Goal: Task Accomplishment & Management: Manage account settings

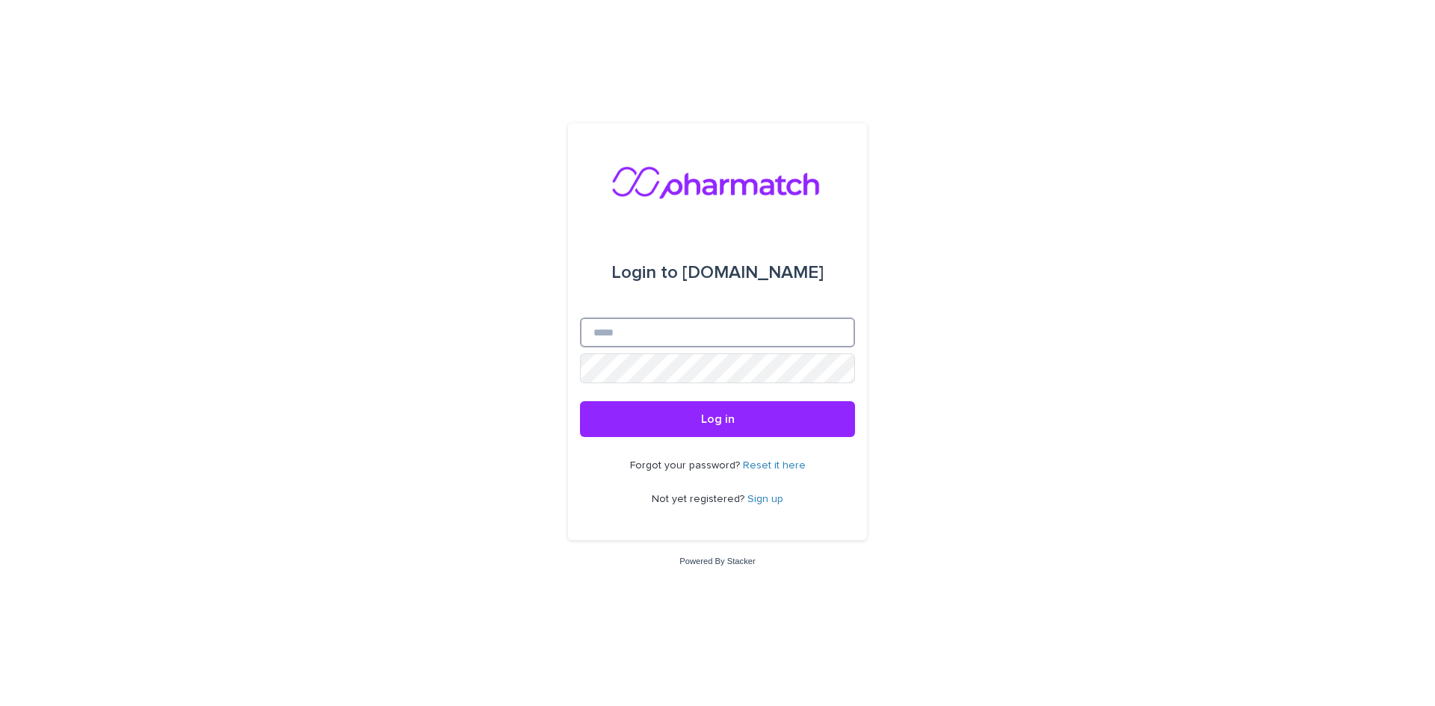
click at [682, 332] on input "Email" at bounding box center [717, 333] width 275 height 30
type input "**********"
click at [580, 401] on button "Log in" at bounding box center [717, 419] width 275 height 36
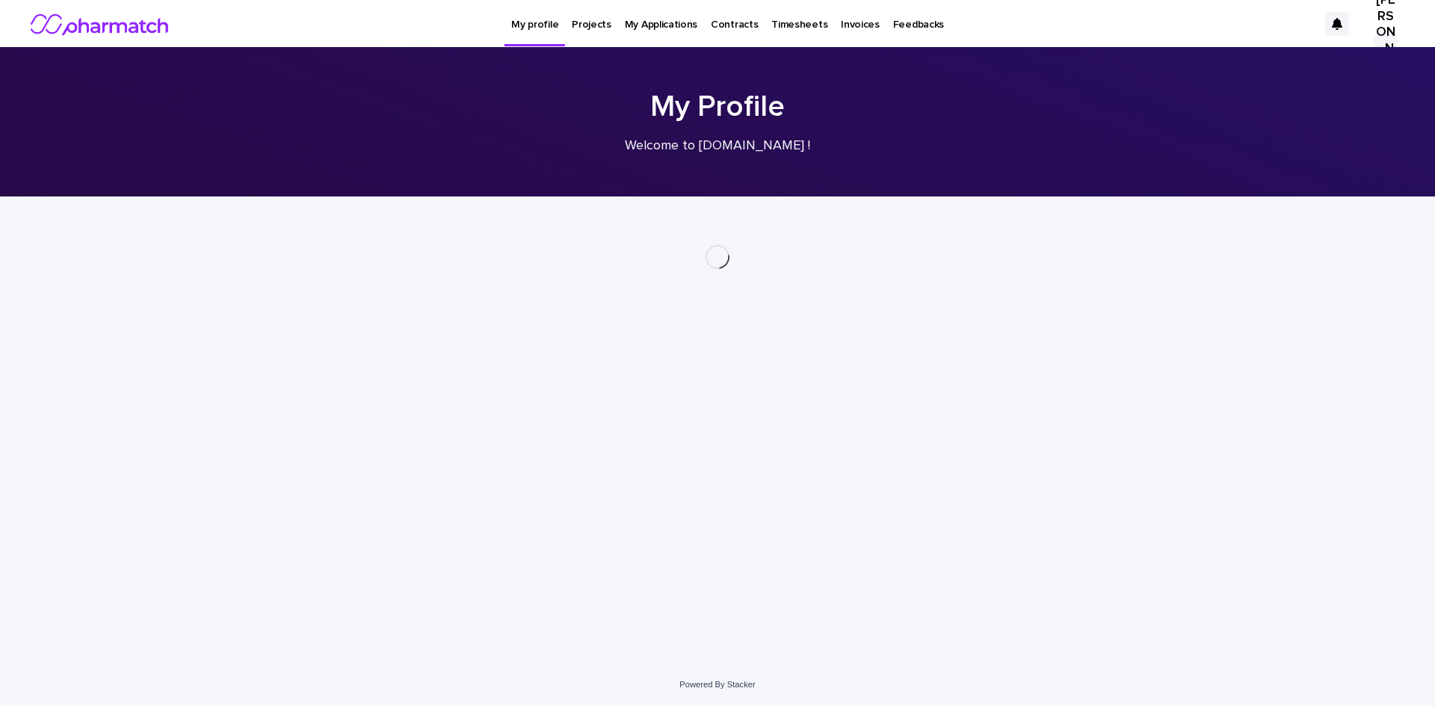
click at [632, 27] on p "My Applications" at bounding box center [661, 15] width 73 height 31
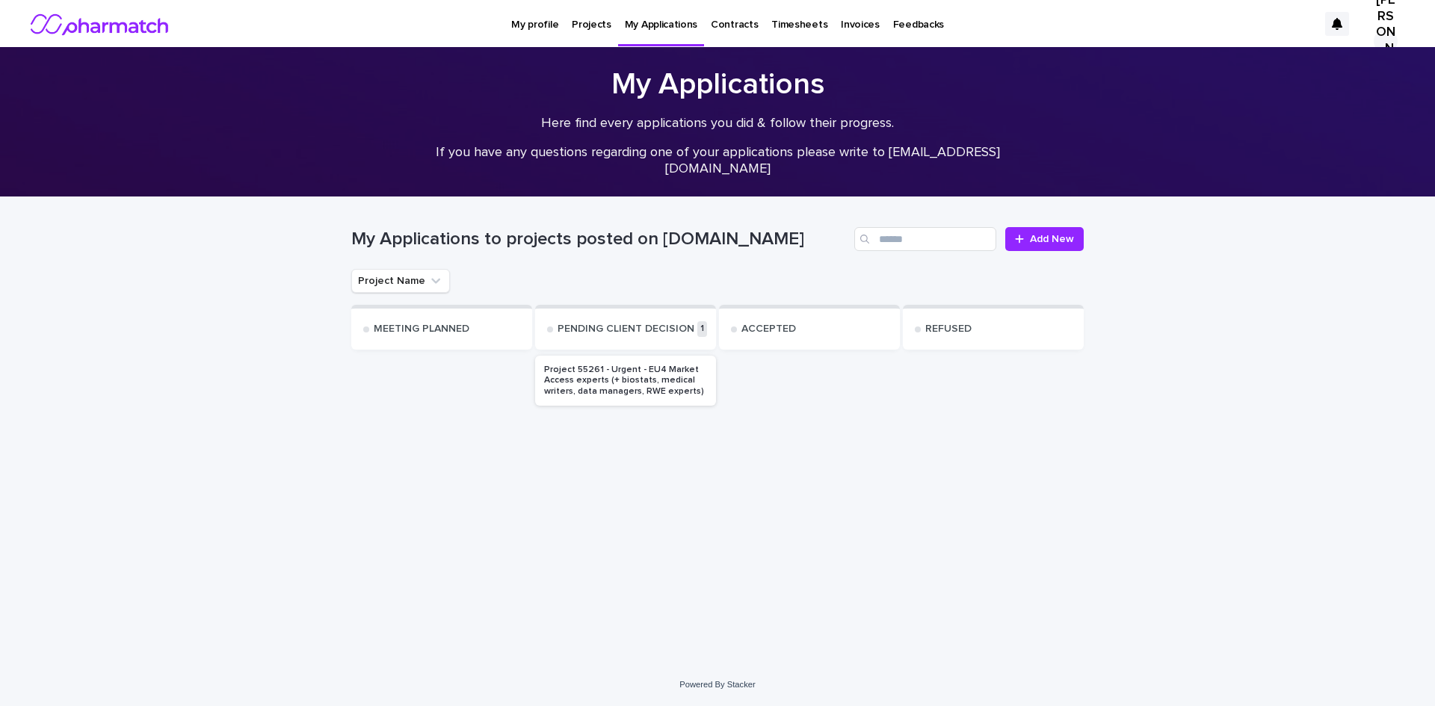
click at [532, 20] on p "My profile" at bounding box center [534, 15] width 47 height 31
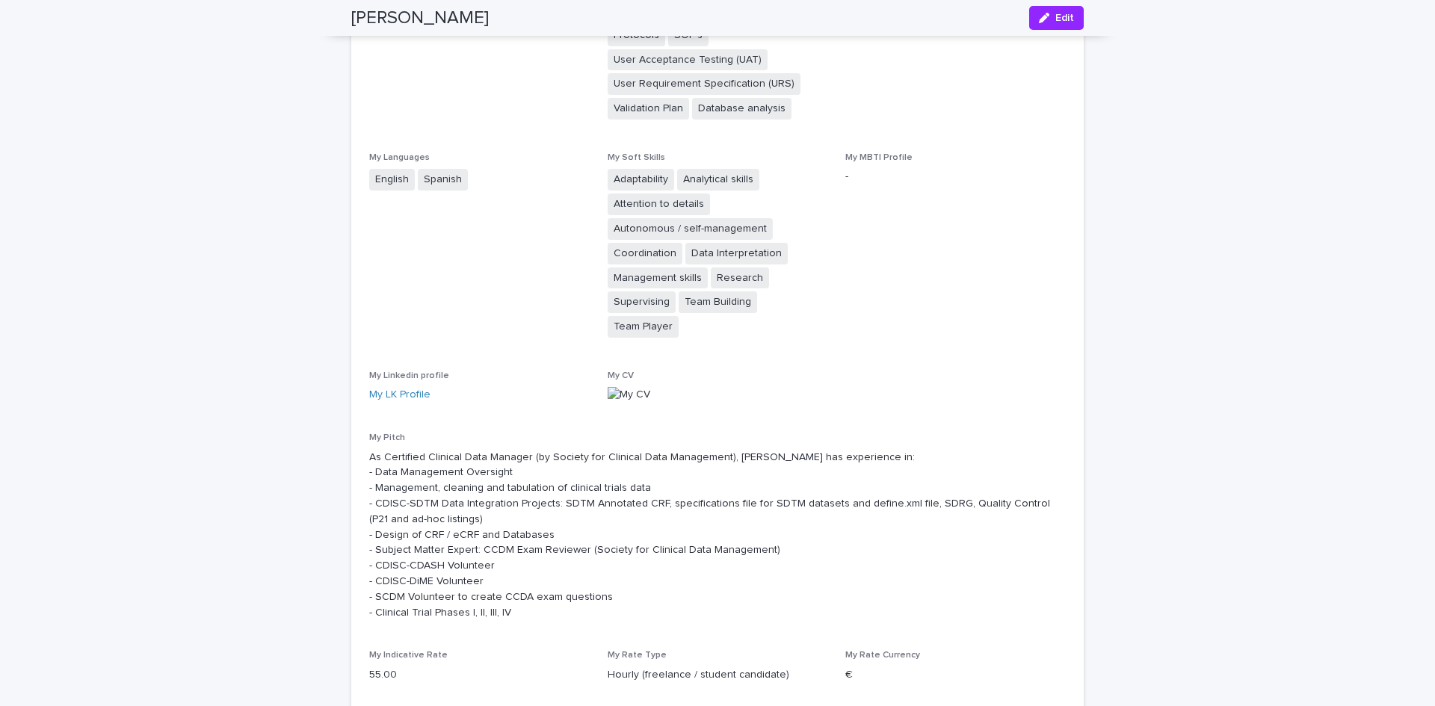
scroll to position [1345, 0]
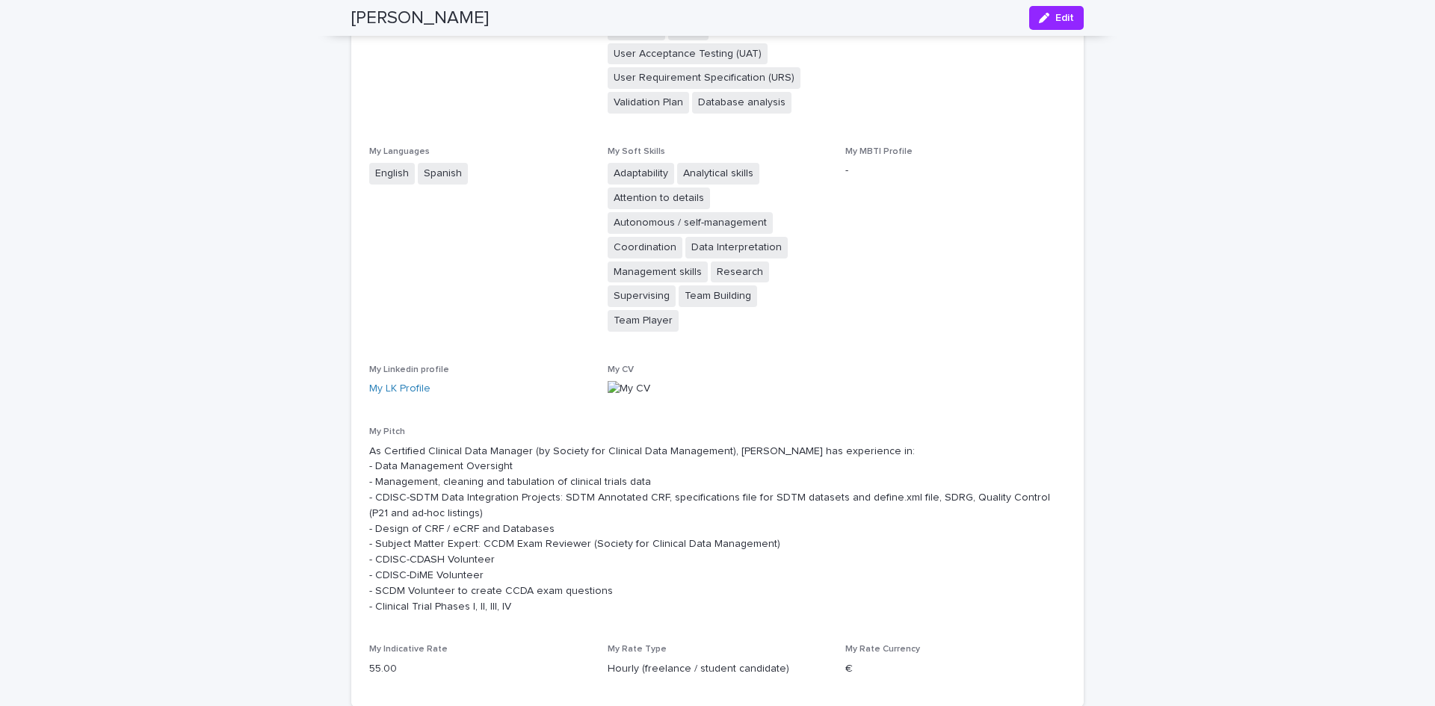
click at [625, 381] on img at bounding box center [629, 389] width 43 height 16
click at [1039, 17] on icon "button" at bounding box center [1044, 18] width 10 height 10
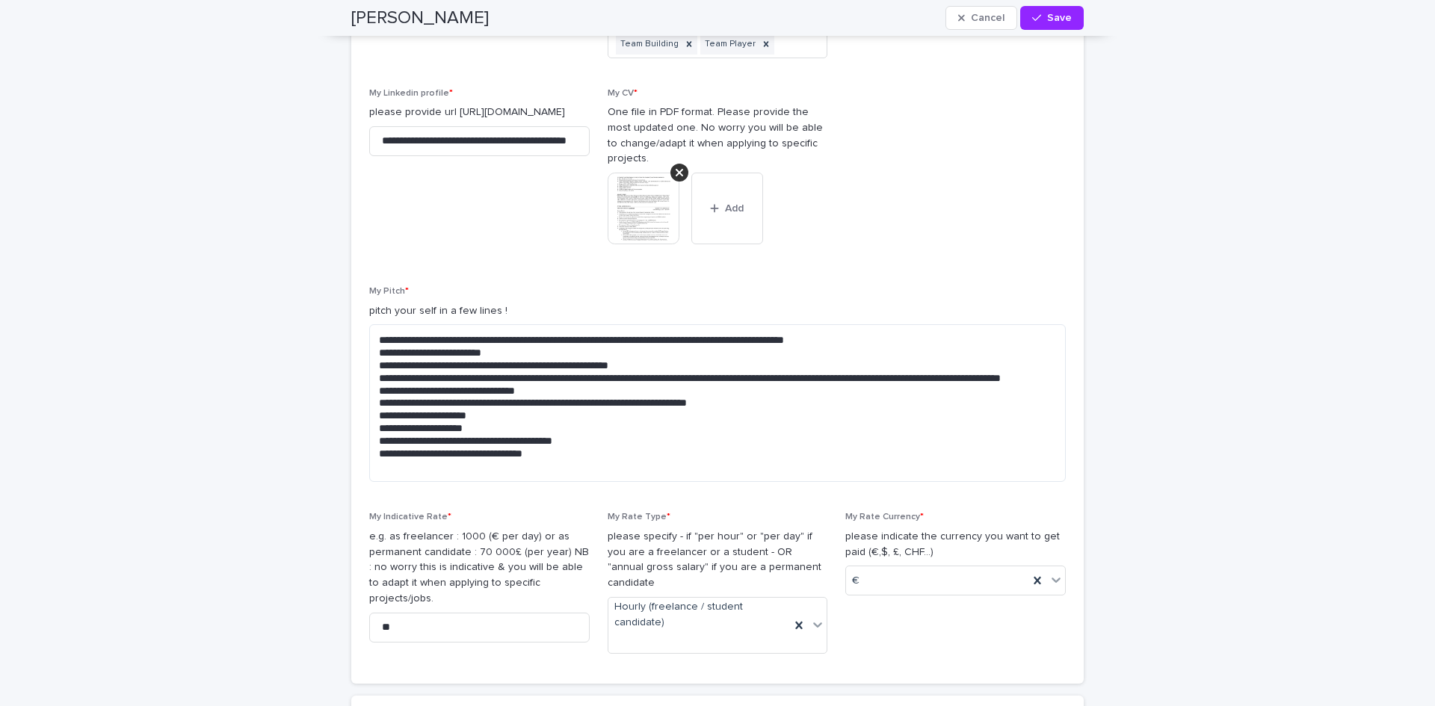
scroll to position [2018, 0]
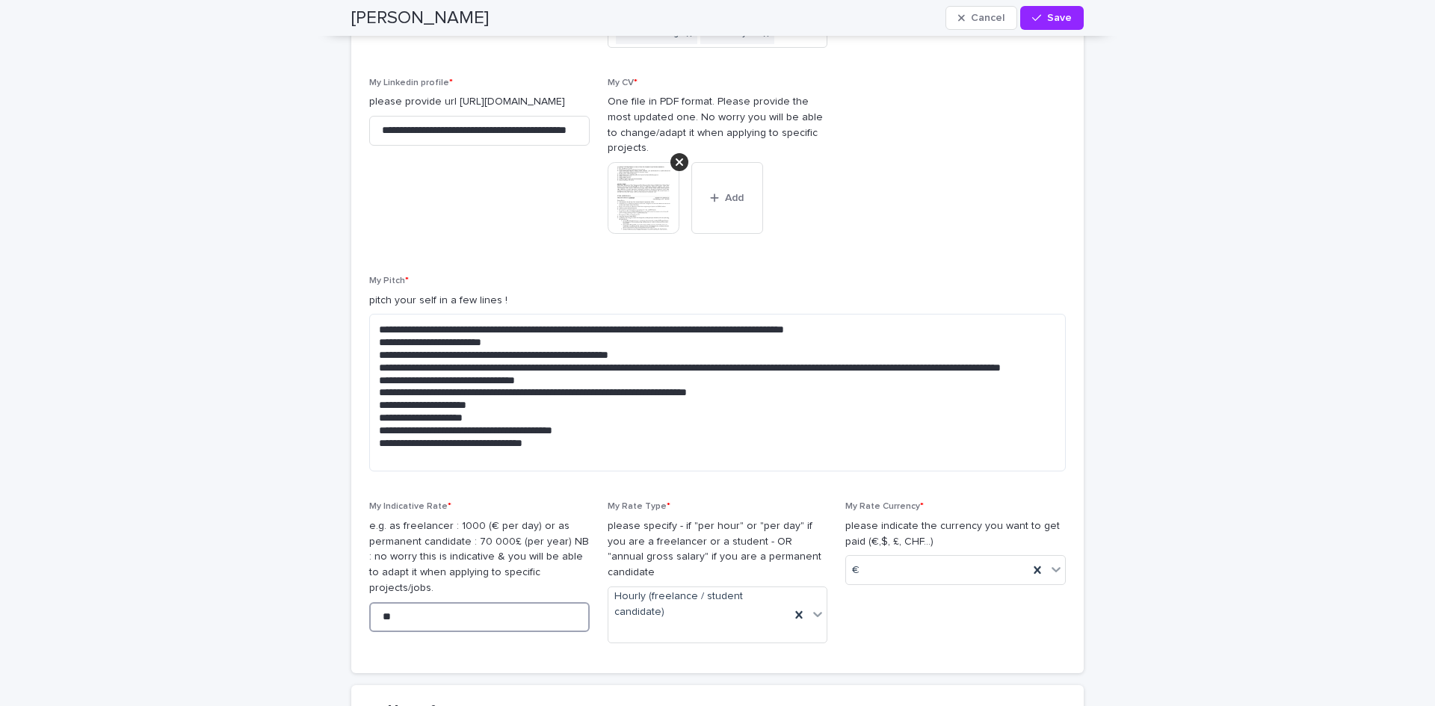
click at [426, 602] on input "**" at bounding box center [479, 617] width 221 height 30
type input "**"
click at [814, 612] on icon at bounding box center [818, 614] width 9 height 5
click at [873, 599] on span "My Rate Currency * please indicate the currency you want to get paid (€,$, £, C…" at bounding box center [955, 579] width 221 height 154
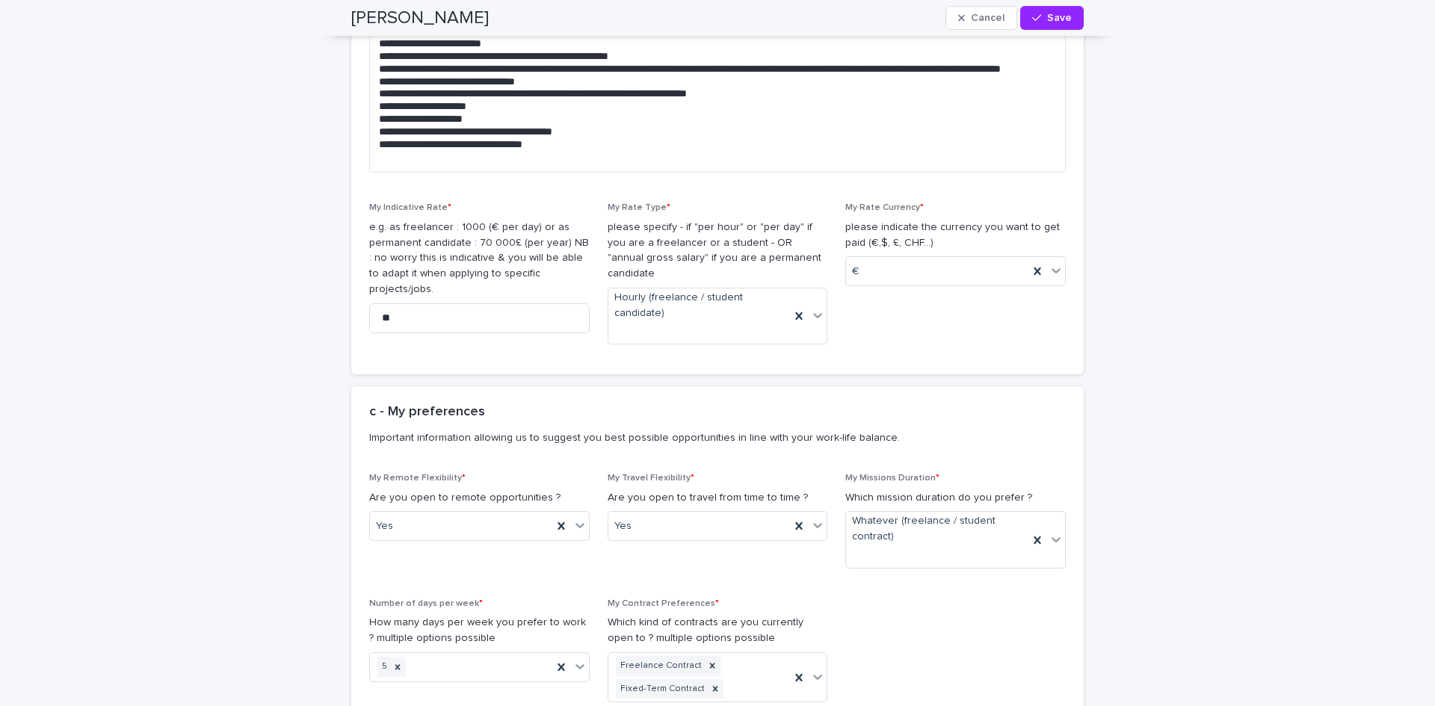
scroll to position [2392, 0]
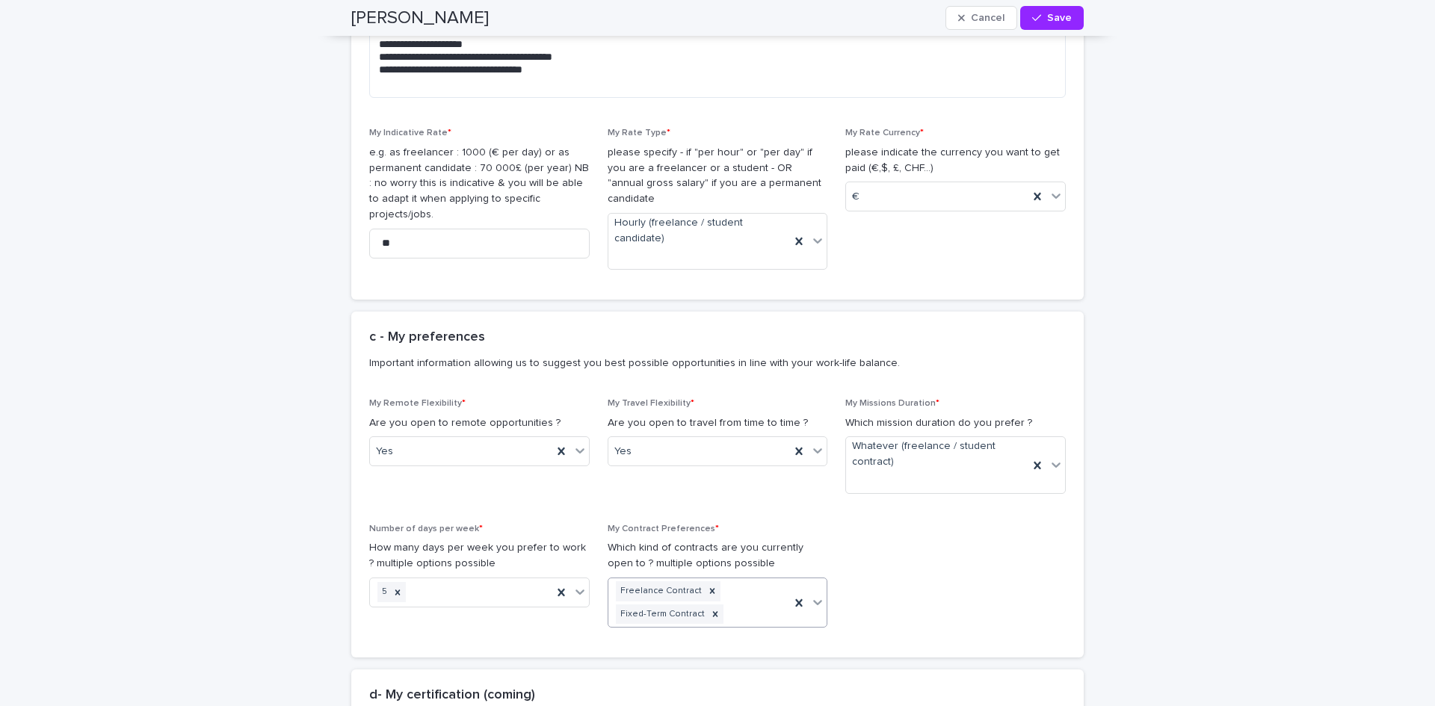
click at [810, 595] on icon at bounding box center [817, 602] width 15 height 15
click at [913, 538] on div "My Remote Flexibility * Are you open to remote opportunities ? Yes My Travel Fl…" at bounding box center [717, 518] width 697 height 241
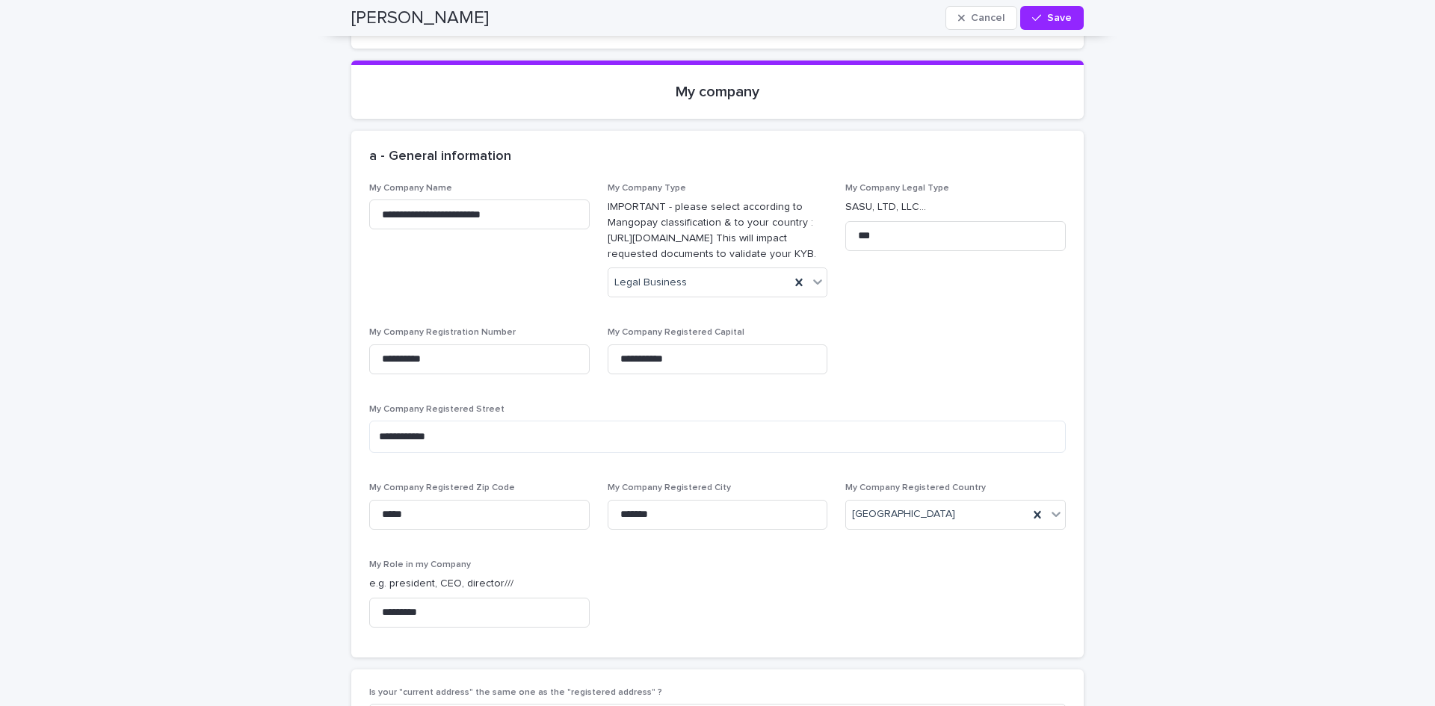
scroll to position [3588, 0]
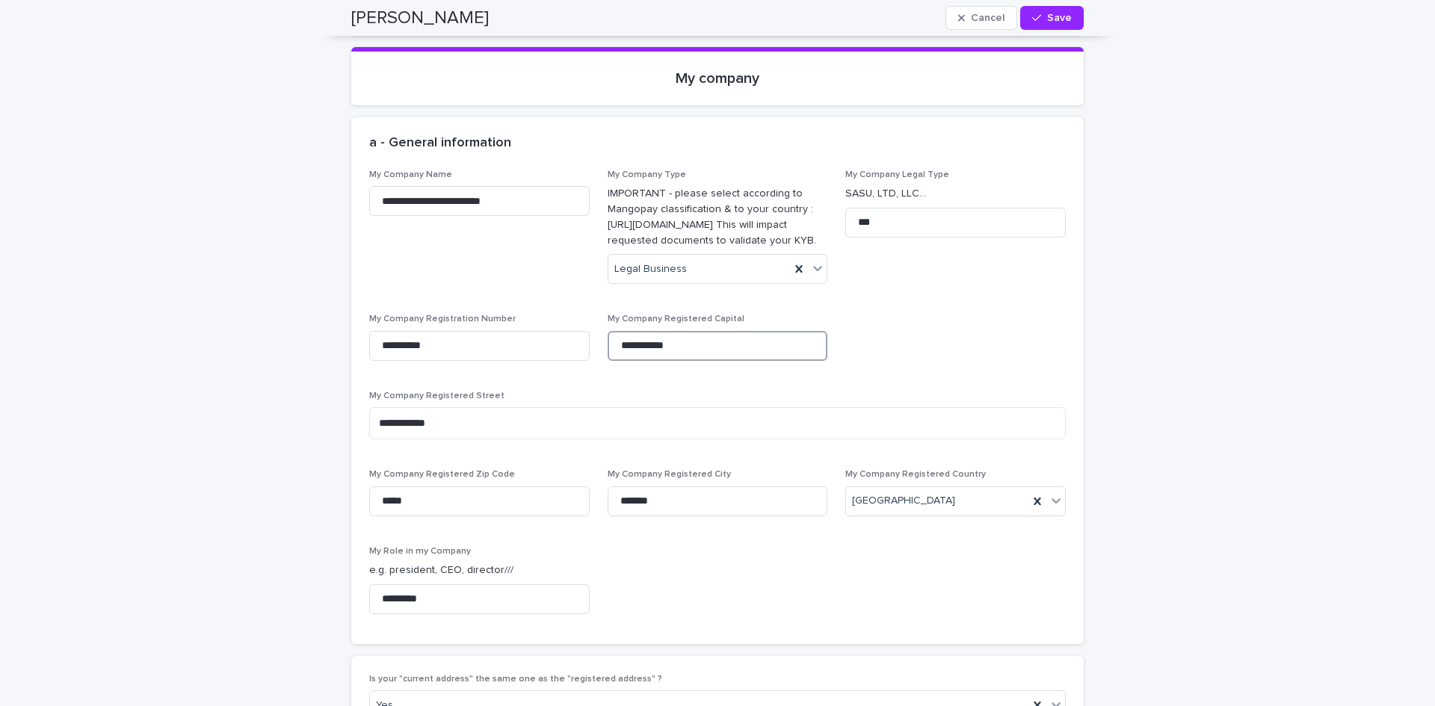
click at [730, 331] on input "**********" at bounding box center [718, 346] width 221 height 30
type input "*********"
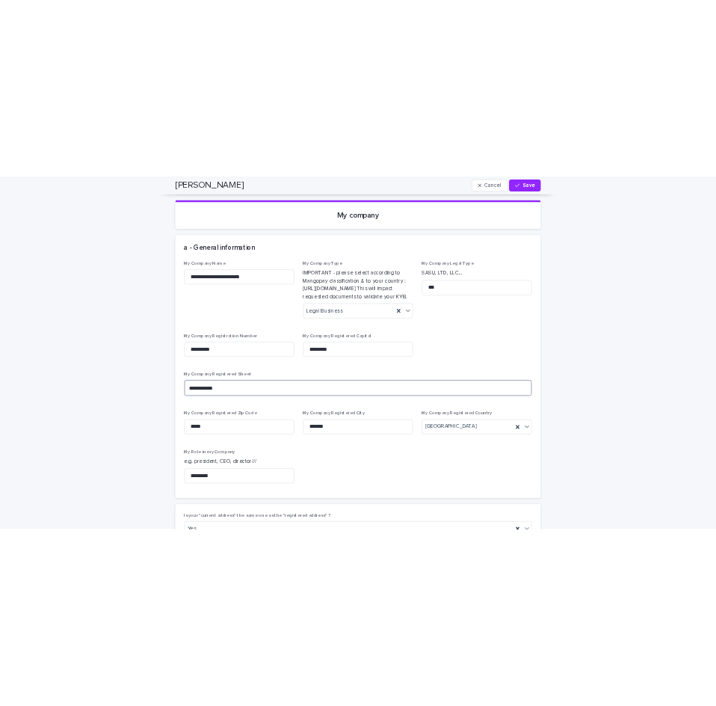
scroll to position [3663, 0]
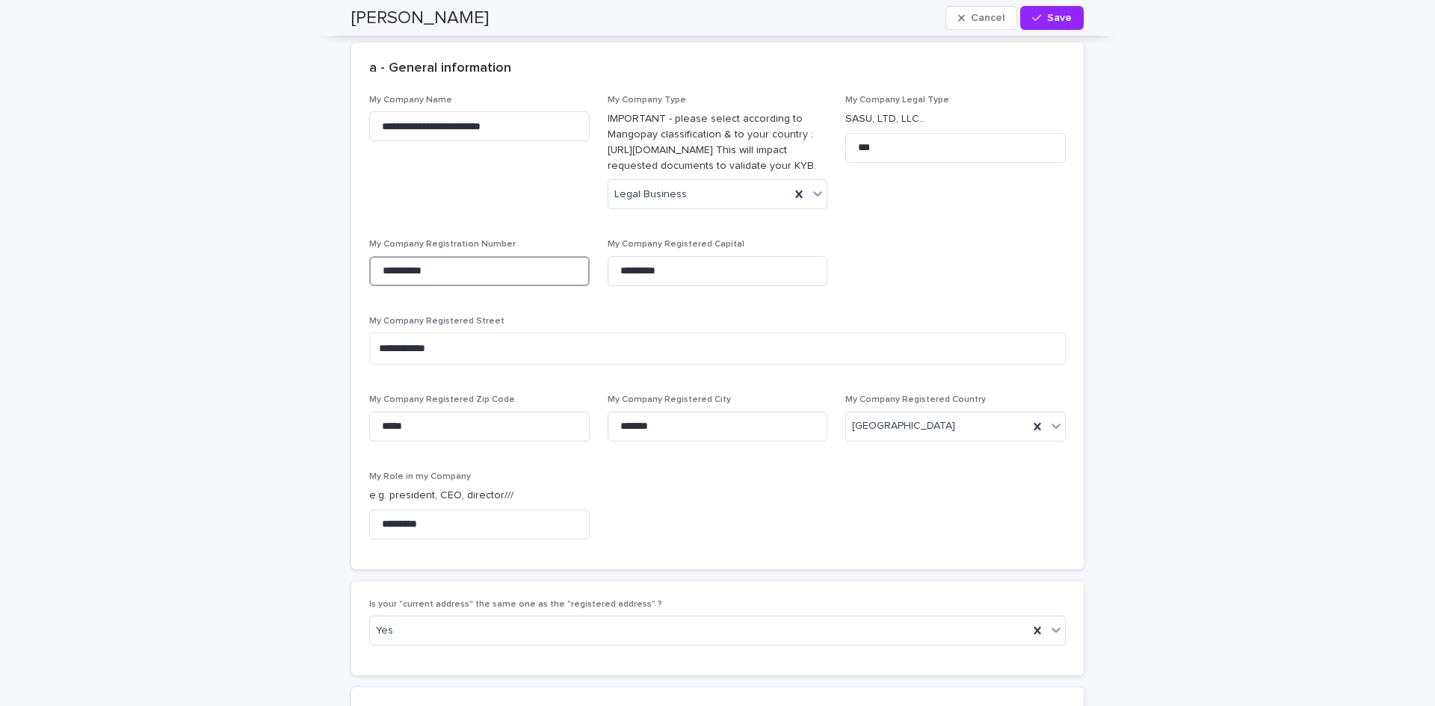
drag, startPoint x: 463, startPoint y: 247, endPoint x: 224, endPoint y: 246, distance: 238.4
click at [224, 246] on div "Loading... Saving… Loading... Saving… Jorge Cancel Save Jorge Cancel Save Sorry…" at bounding box center [717, 92] width 1435 height 7114
type input "*****"
drag, startPoint x: 463, startPoint y: 320, endPoint x: 166, endPoint y: 330, distance: 297.6
click at [166, 330] on div "Loading... Saving… Loading... Saving… Jorge Cancel Save Jorge Cancel Save Sorry…" at bounding box center [717, 92] width 1435 height 7114
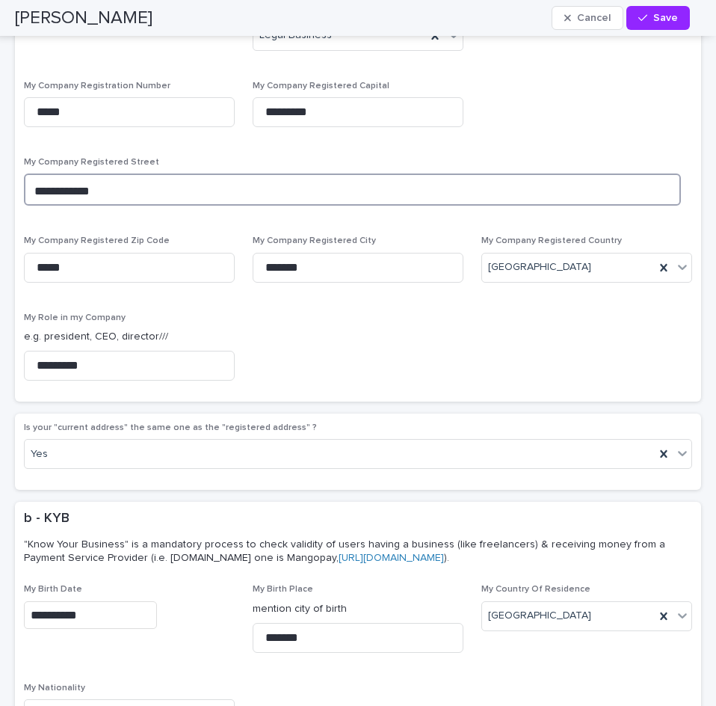
click at [117, 193] on textarea "**********" at bounding box center [352, 189] width 657 height 32
type textarea "**********"
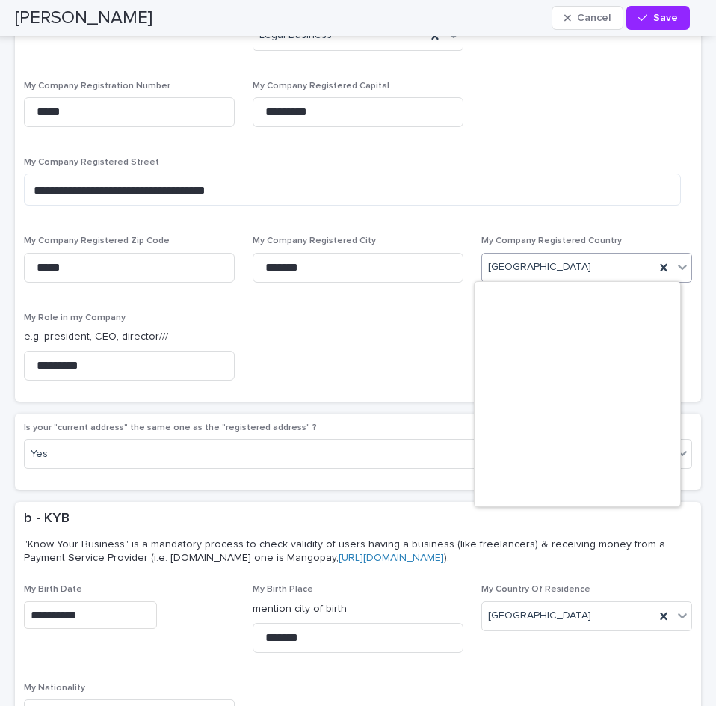
click at [678, 265] on icon at bounding box center [682, 267] width 9 height 5
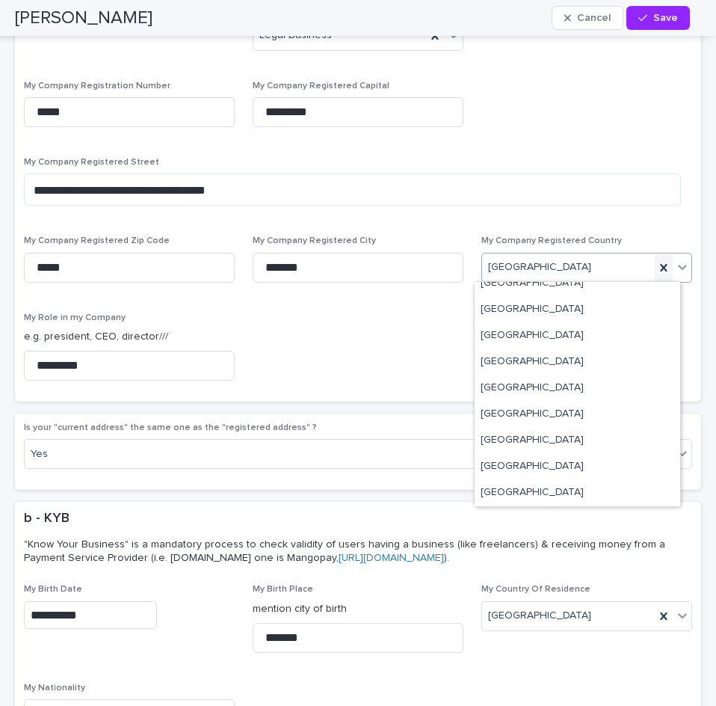
click at [656, 262] on icon at bounding box center [663, 267] width 15 height 15
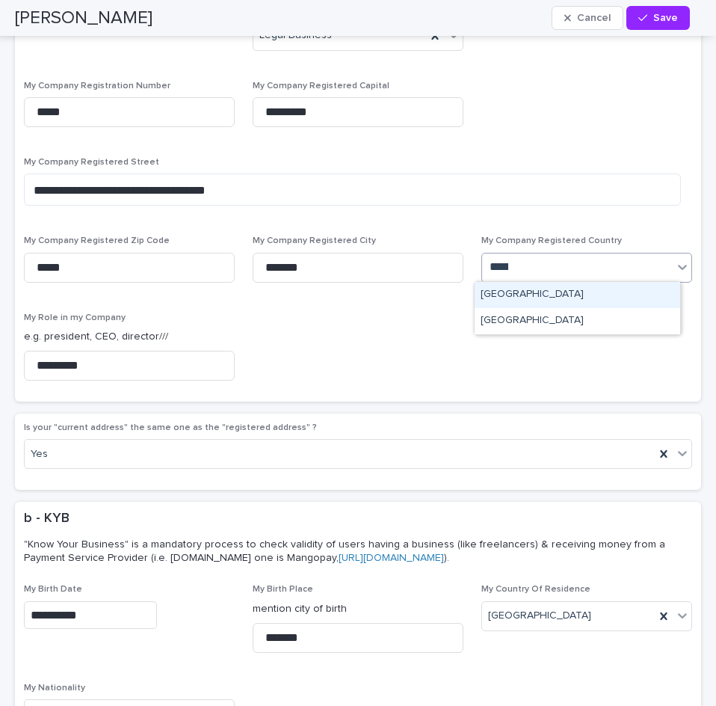
type input "******"
click at [514, 295] on div "Panama" at bounding box center [578, 295] width 206 height 26
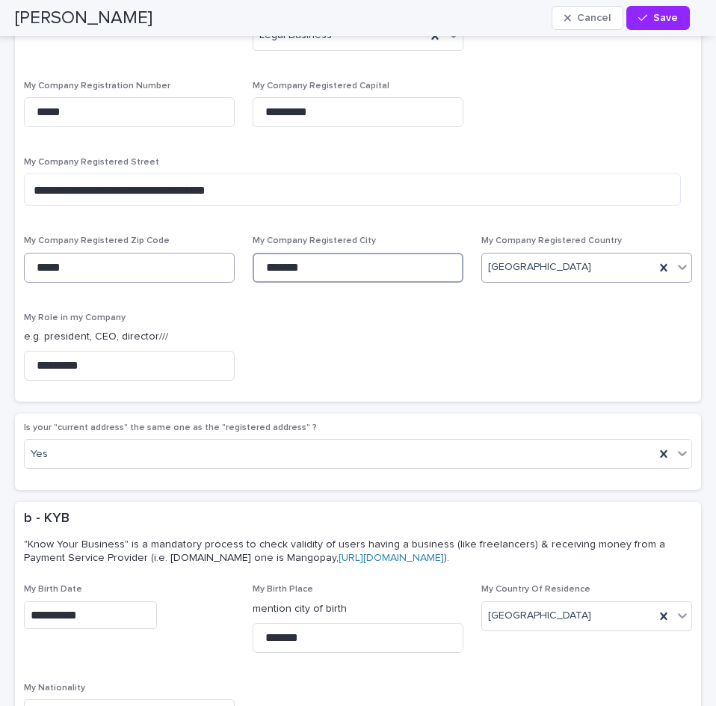
drag, startPoint x: 322, startPoint y: 268, endPoint x: 171, endPoint y: 270, distance: 151.0
click at [171, 270] on div "**********" at bounding box center [358, 164] width 668 height 457
type input "**********"
drag, startPoint x: 78, startPoint y: 270, endPoint x: -46, endPoint y: 280, distance: 123.7
click at [0, 280] on html "My profile Projects My Applications Contracts Timesheets Invoices Feedbacks JO …" at bounding box center [358, 353] width 716 height 706
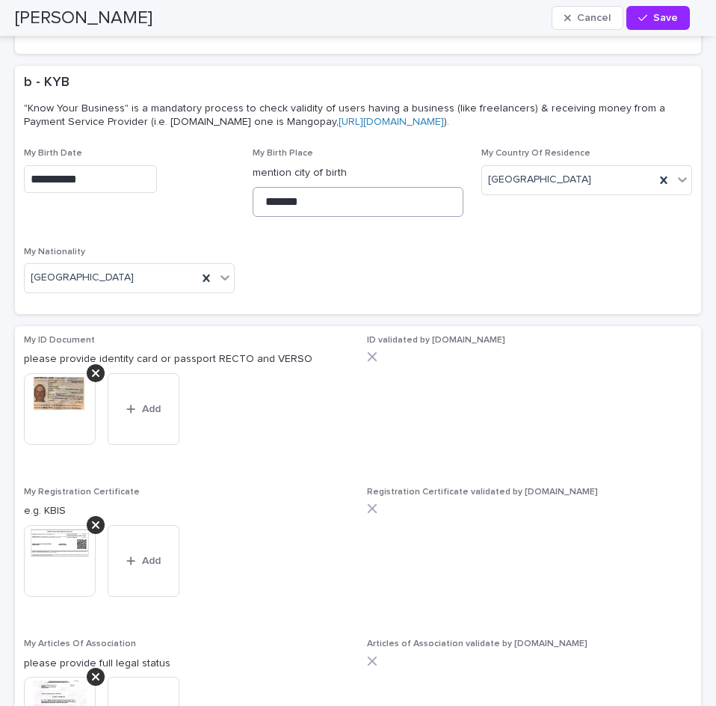
scroll to position [4111, 0]
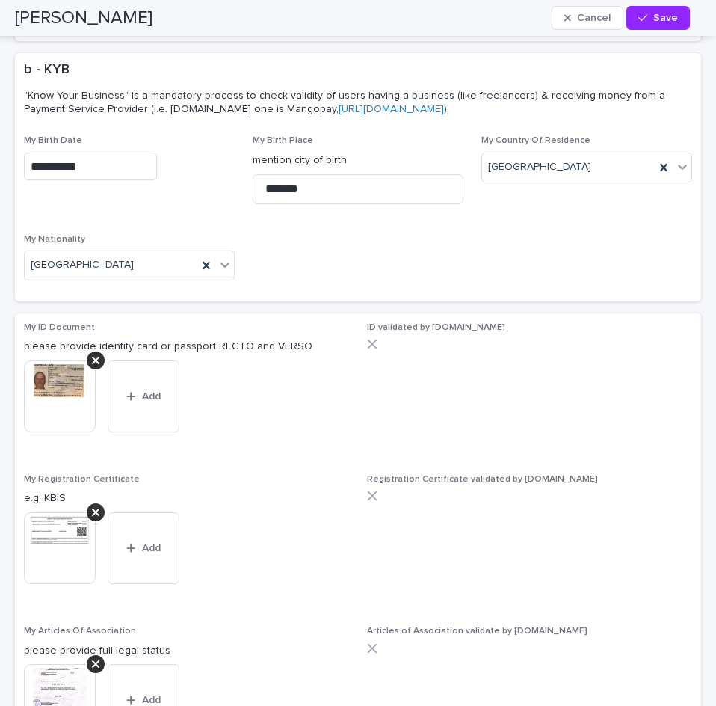
type input "*****"
click at [99, 350] on p "please provide identity card or passport RECTO and VERSO" at bounding box center [186, 347] width 325 height 16
click at [93, 357] on icon at bounding box center [95, 360] width 7 height 7
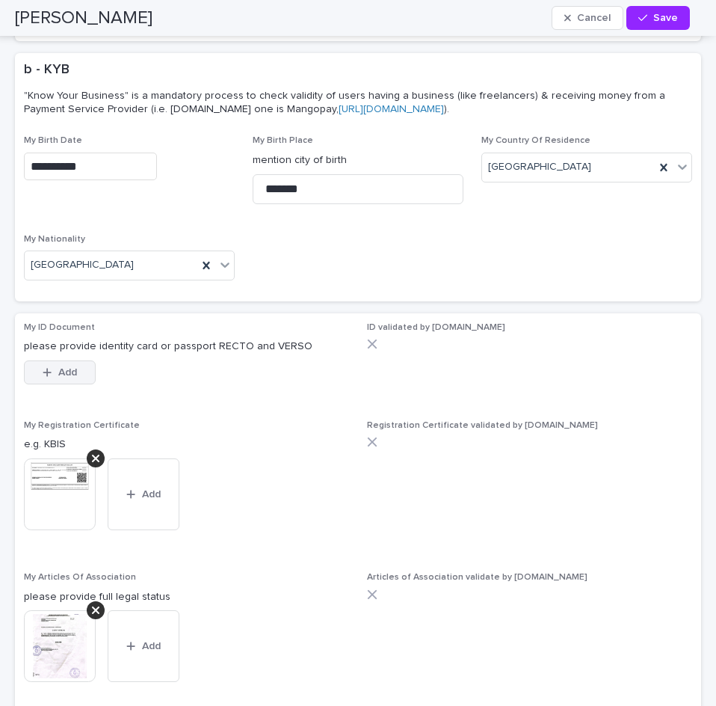
click at [61, 370] on span "Add" at bounding box center [67, 372] width 19 height 10
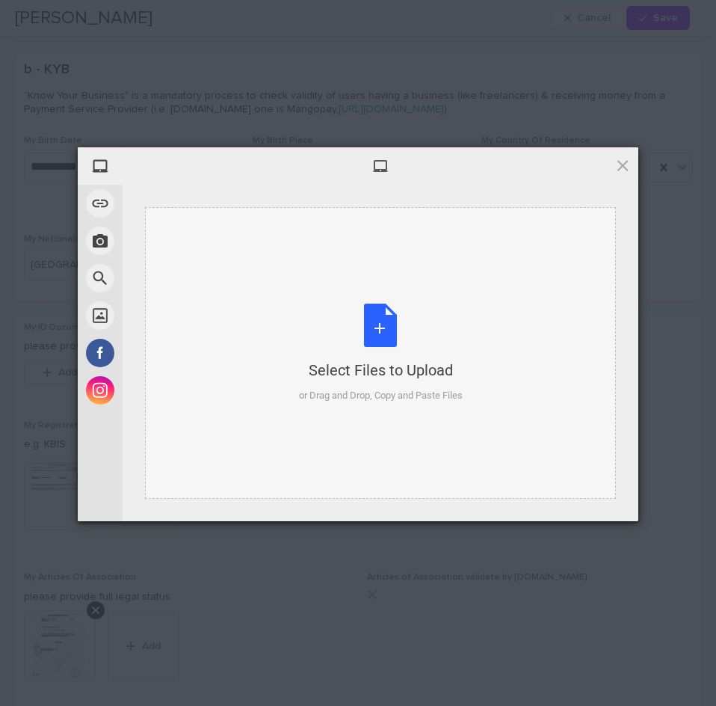
click at [378, 324] on div "Select Files to Upload or Drag and Drop, Copy and Paste Files" at bounding box center [381, 352] width 164 height 99
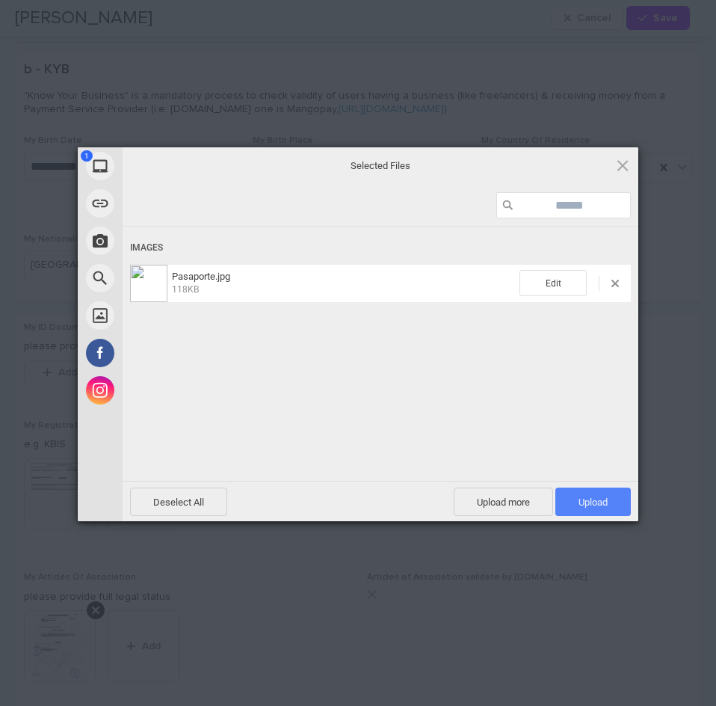
click at [579, 499] on span "Upload 1" at bounding box center [593, 501] width 29 height 11
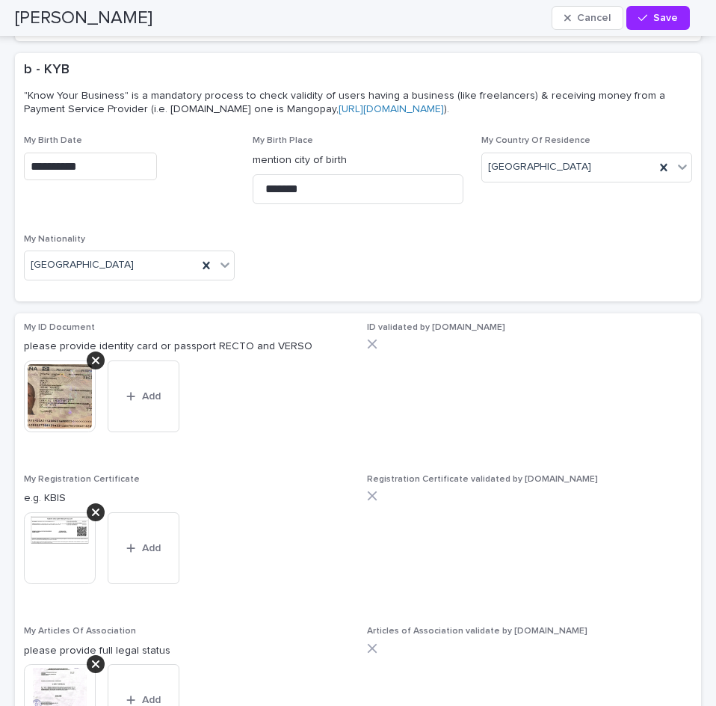
scroll to position [4186, 0]
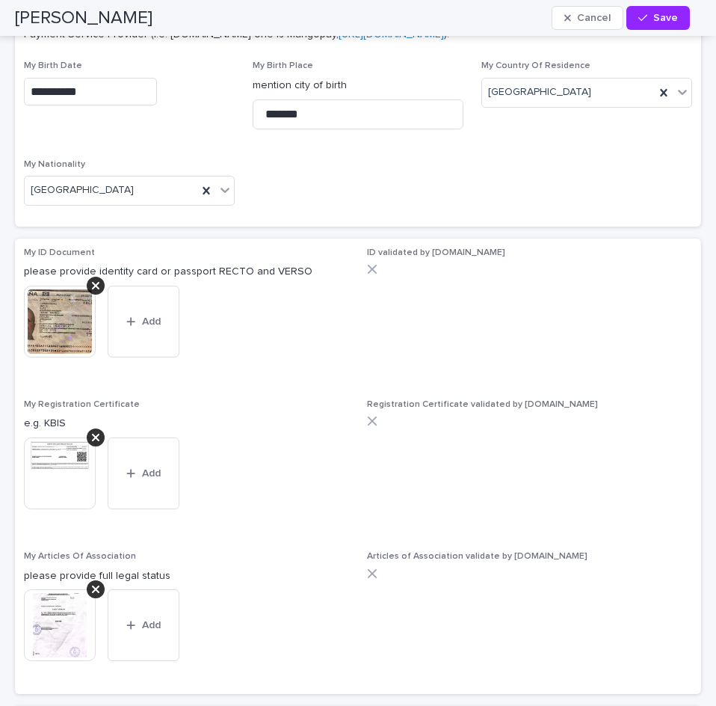
click at [58, 454] on img at bounding box center [60, 473] width 72 height 72
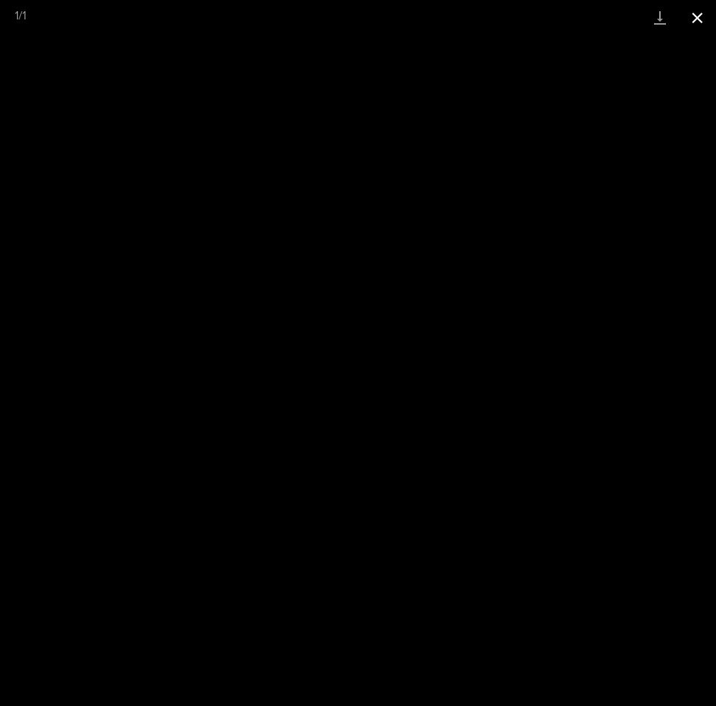
click at [699, 16] on button "Close gallery" at bounding box center [697, 17] width 37 height 35
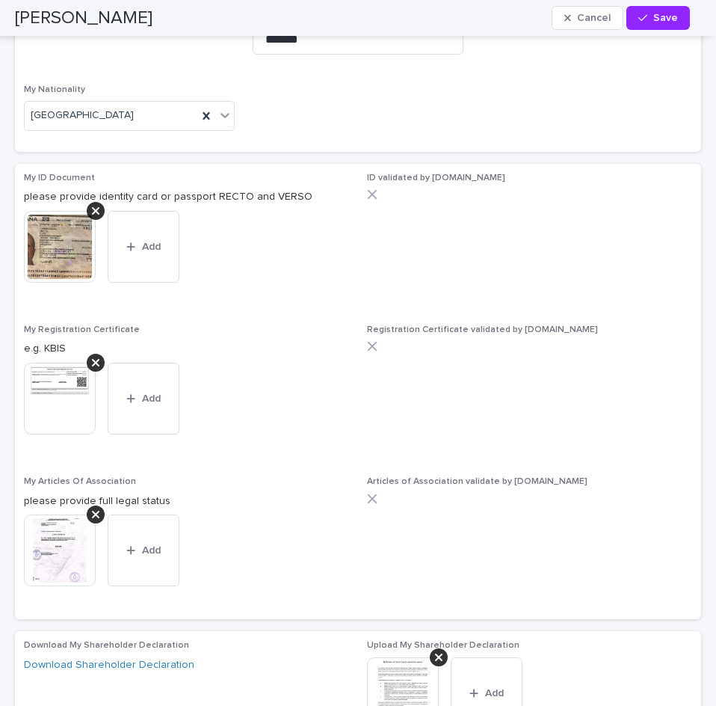
scroll to position [4335, 0]
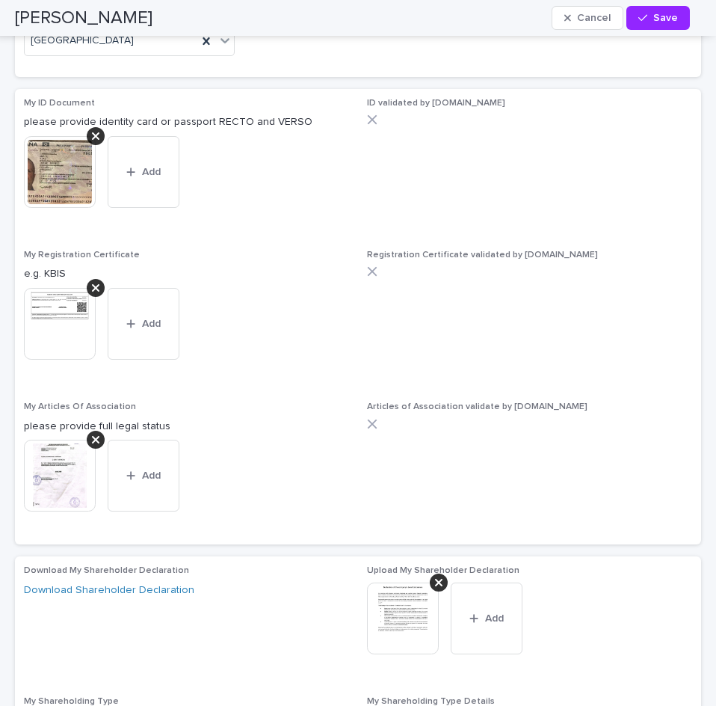
click at [58, 467] on img at bounding box center [60, 476] width 72 height 72
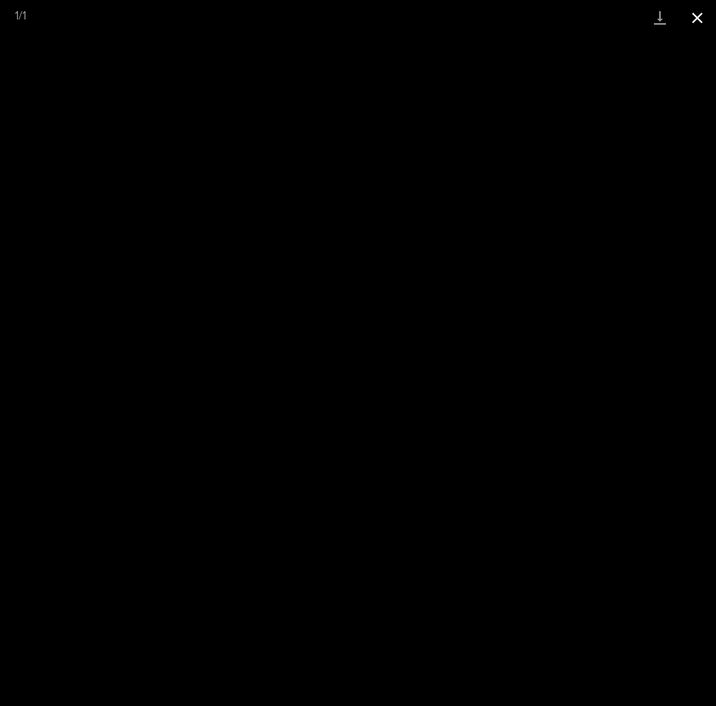
click at [696, 16] on button "Close gallery" at bounding box center [697, 17] width 37 height 35
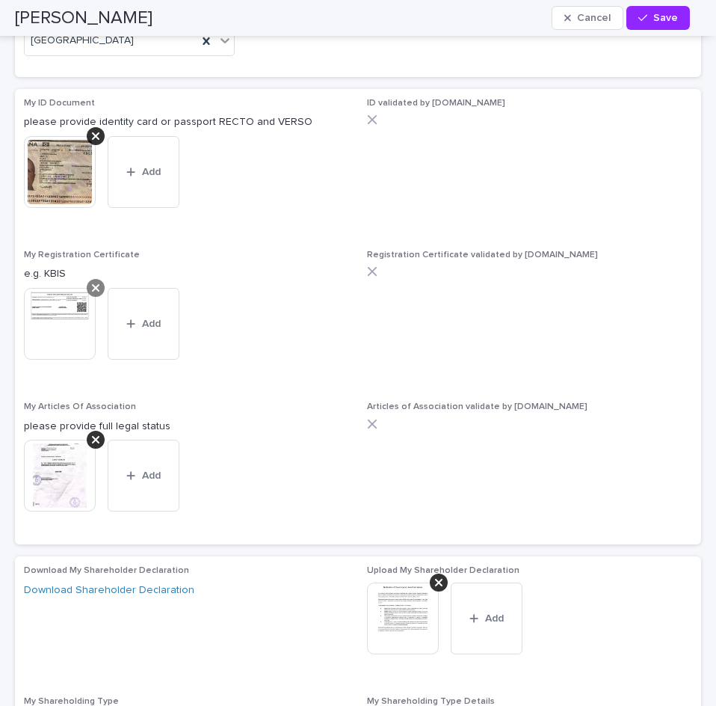
click at [95, 283] on icon at bounding box center [95, 288] width 7 height 12
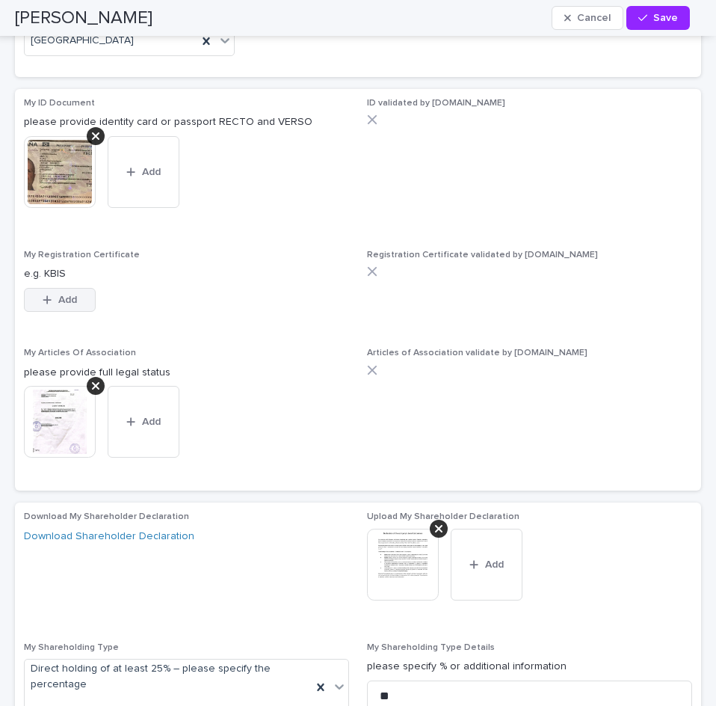
click at [62, 301] on span "Add" at bounding box center [67, 299] width 19 height 10
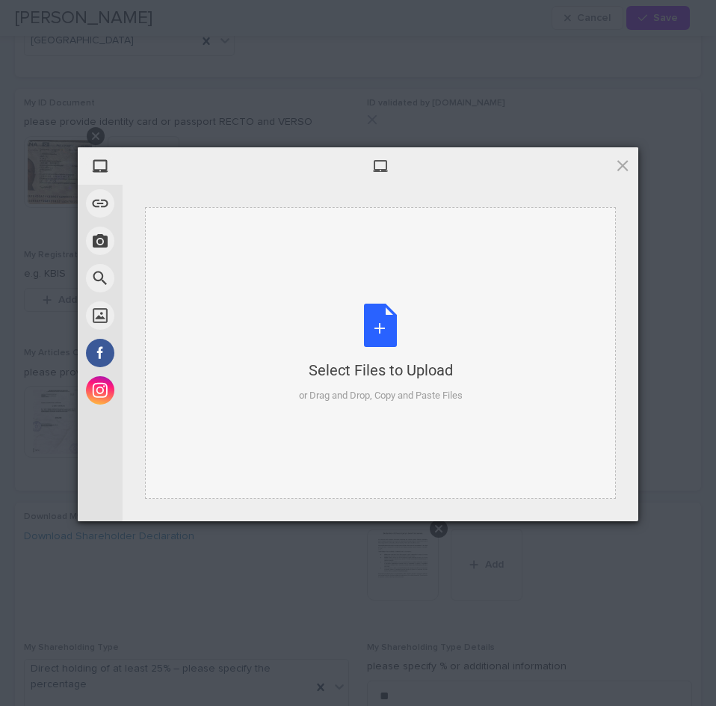
click at [387, 322] on div "Select Files to Upload or Drag and Drop, Copy and Paste Files" at bounding box center [381, 352] width 164 height 99
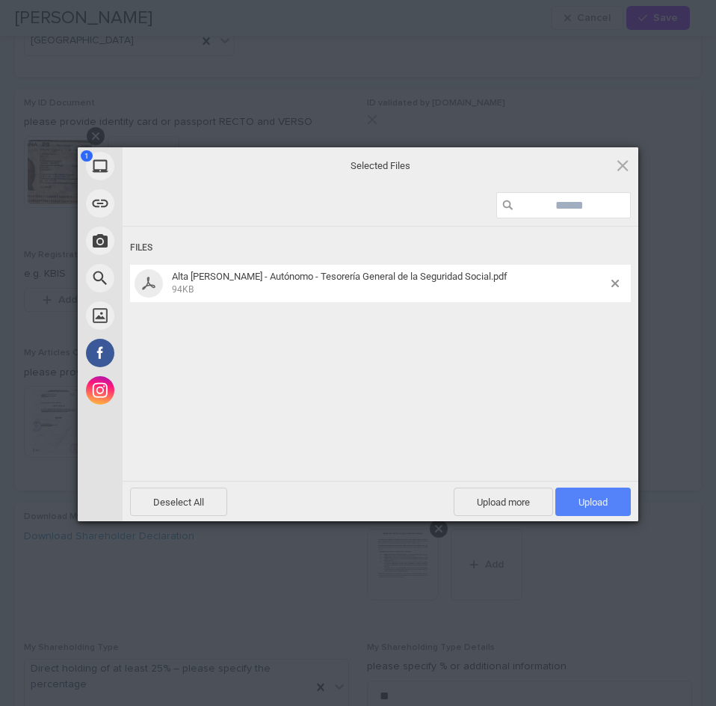
click at [591, 496] on span "Upload 1" at bounding box center [593, 501] width 29 height 11
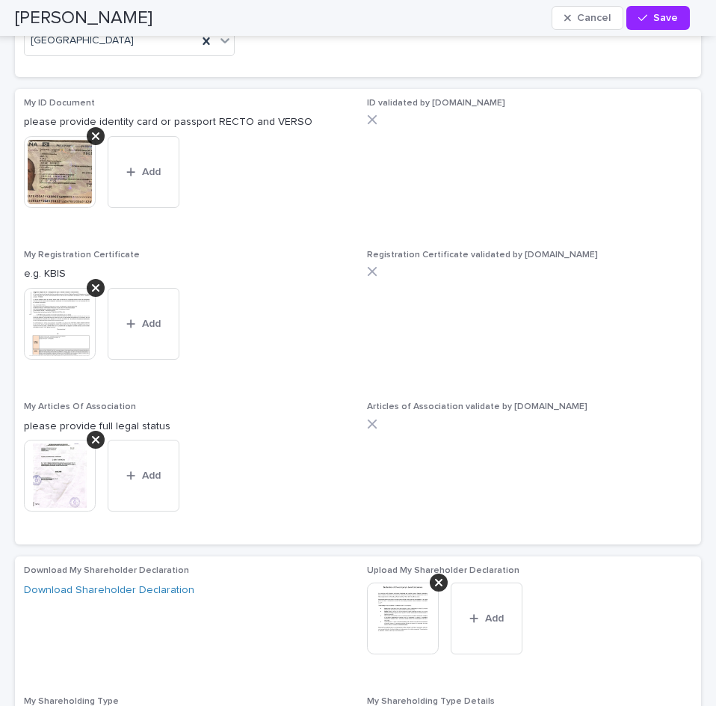
click at [97, 434] on icon at bounding box center [95, 440] width 7 height 12
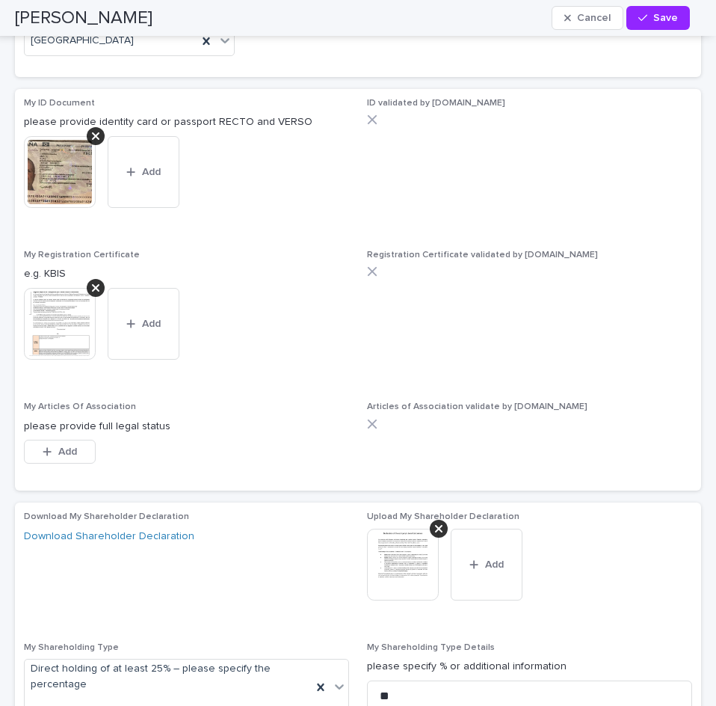
click at [55, 470] on div "My Articles Of Association please provide full legal status This file cannot be…" at bounding box center [186, 441] width 325 height 80
click at [56, 448] on div "button" at bounding box center [50, 451] width 15 height 10
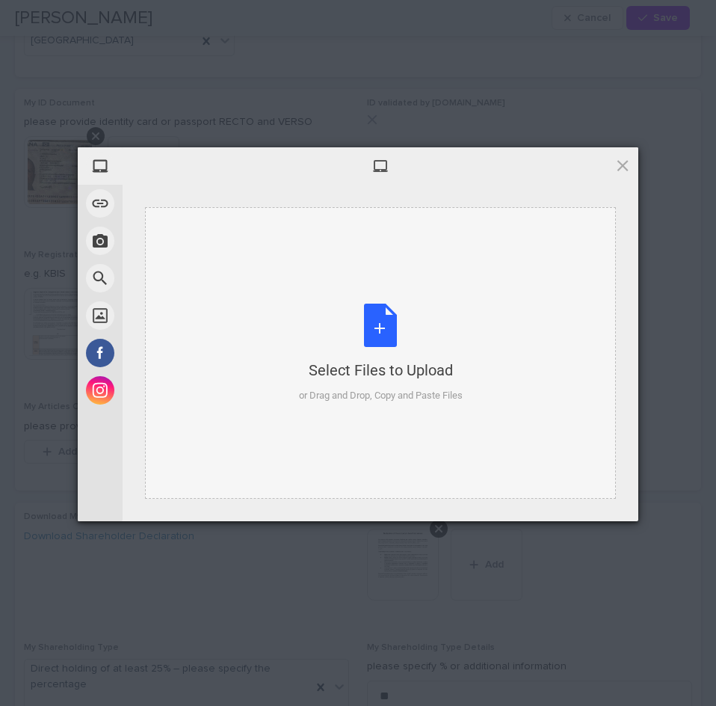
click at [382, 321] on div "Select Files to Upload or Drag and Drop, Copy and Paste Files" at bounding box center [381, 352] width 164 height 99
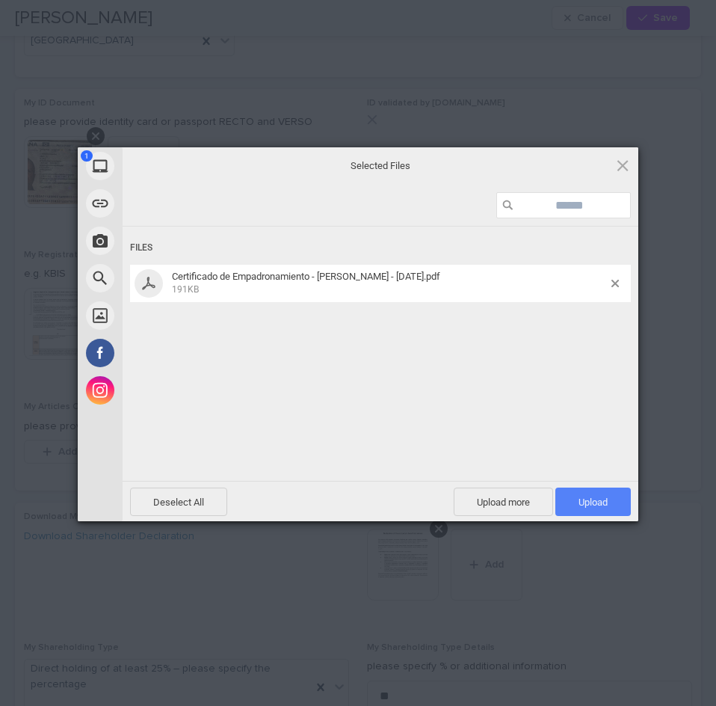
click at [593, 499] on span "Upload 1" at bounding box center [593, 501] width 29 height 11
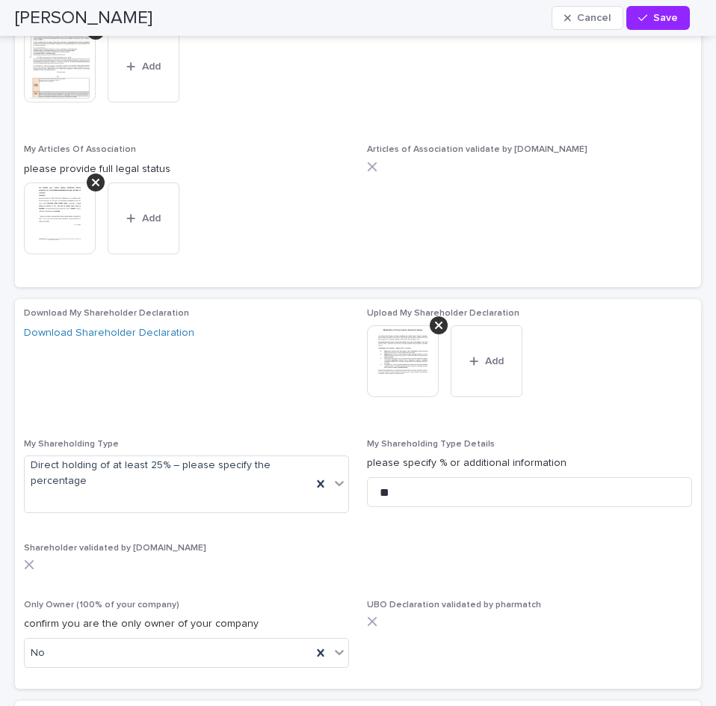
scroll to position [4634, 0]
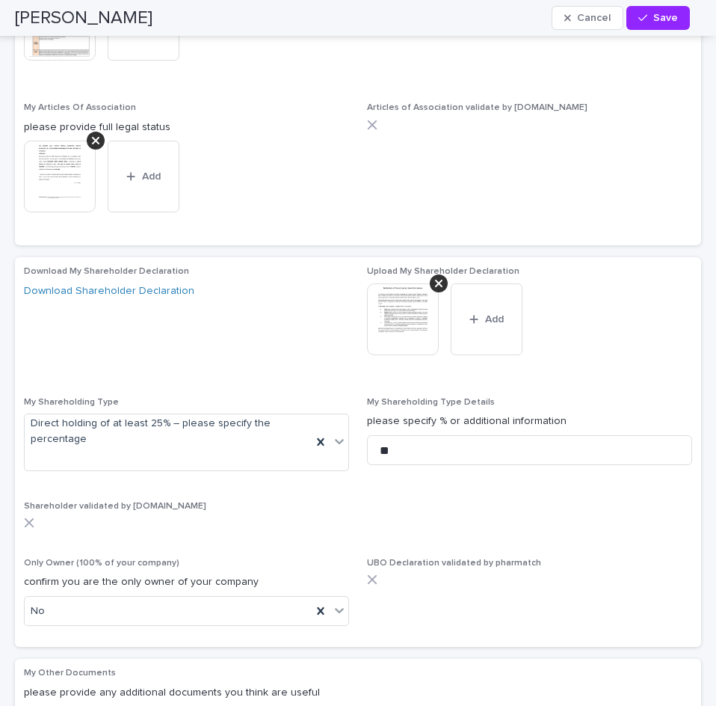
click at [391, 306] on img at bounding box center [403, 319] width 72 height 72
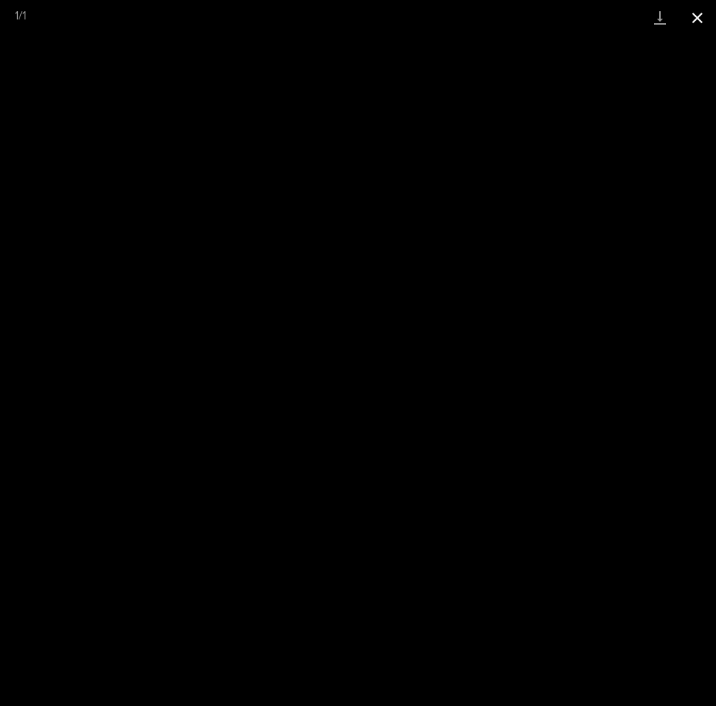
click at [699, 14] on button "Close gallery" at bounding box center [697, 17] width 37 height 35
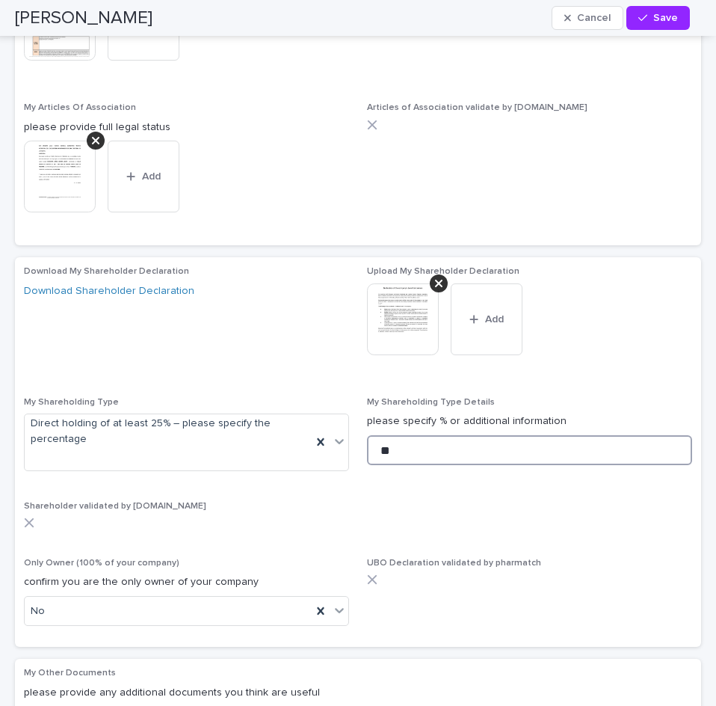
click at [546, 451] on input "**" at bounding box center [529, 450] width 325 height 30
click at [332, 438] on icon at bounding box center [339, 441] width 15 height 15
click at [435, 281] on icon at bounding box center [438, 283] width 7 height 7
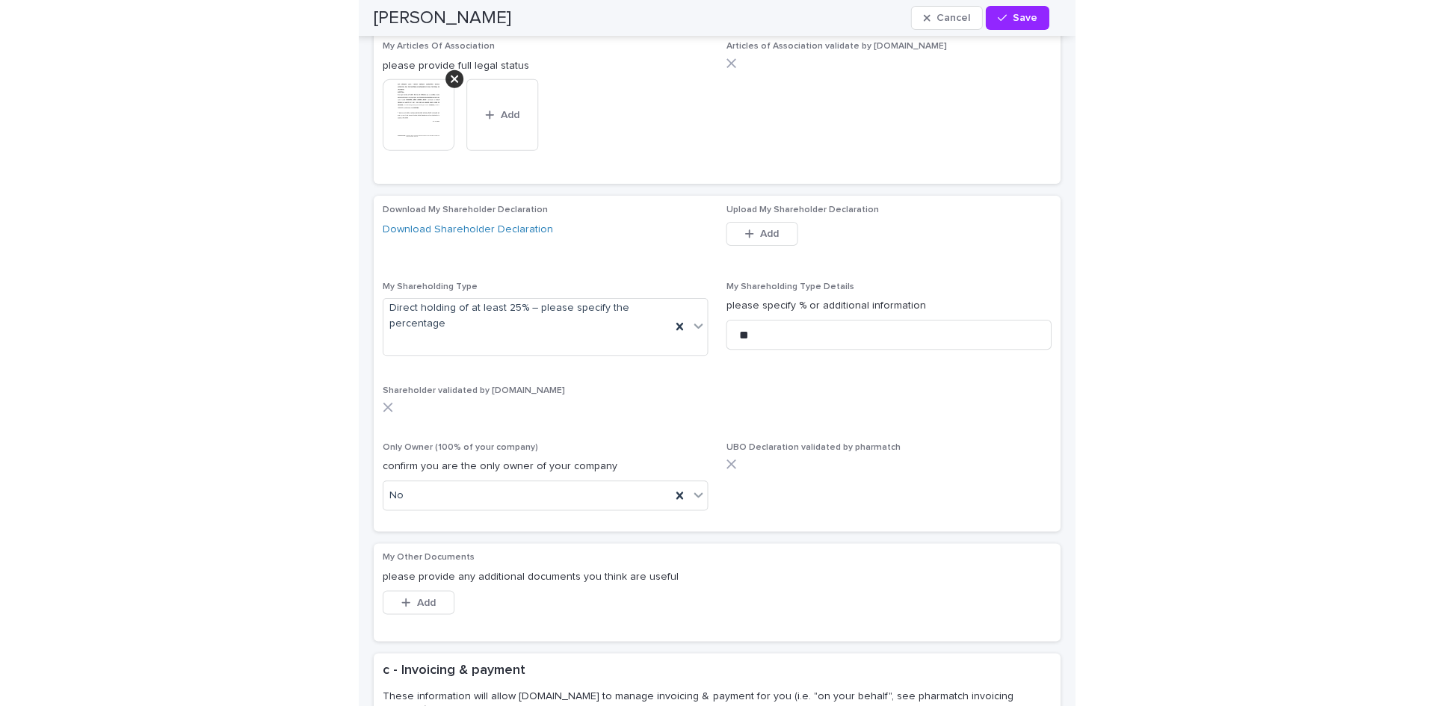
scroll to position [4709, 0]
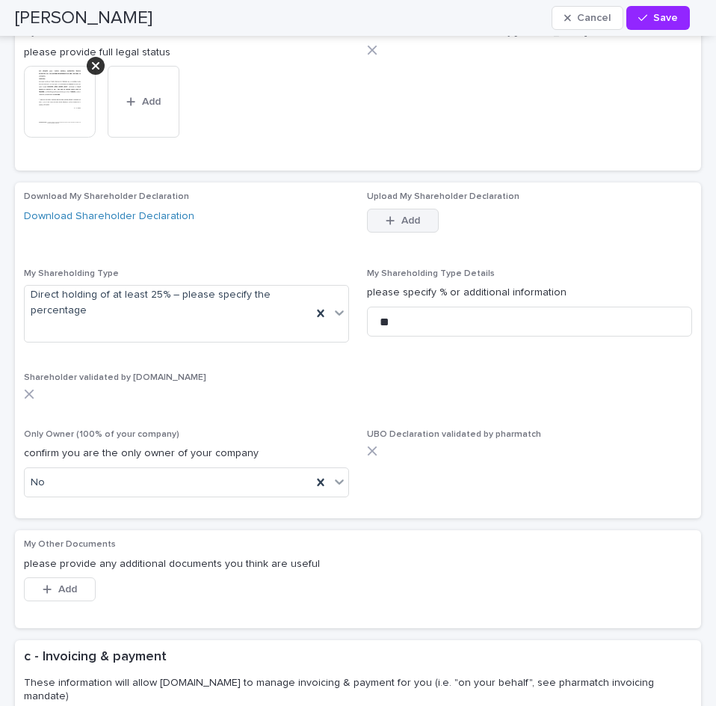
click at [401, 218] on span "Add" at bounding box center [410, 220] width 19 height 10
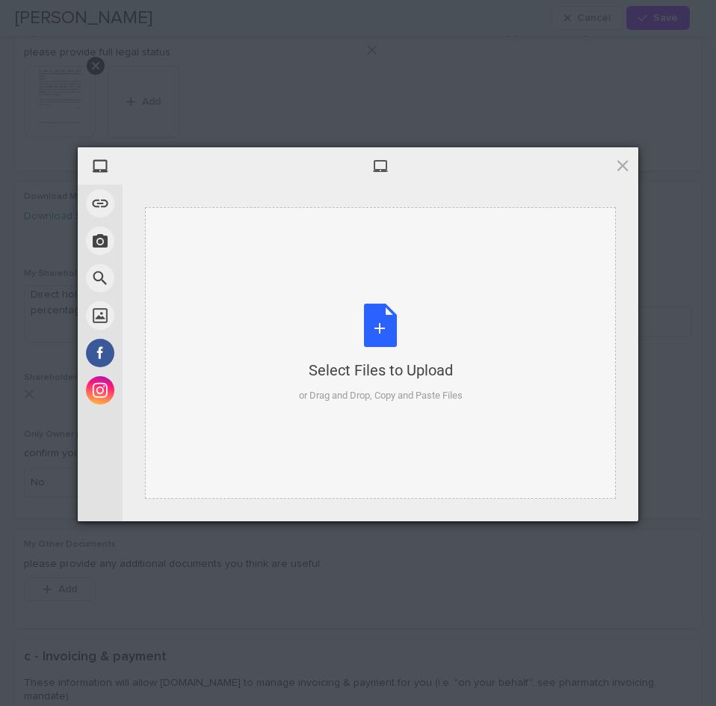
click at [384, 320] on div "Select Files to Upload or Drag and Drop, Copy and Paste Files" at bounding box center [381, 352] width 164 height 99
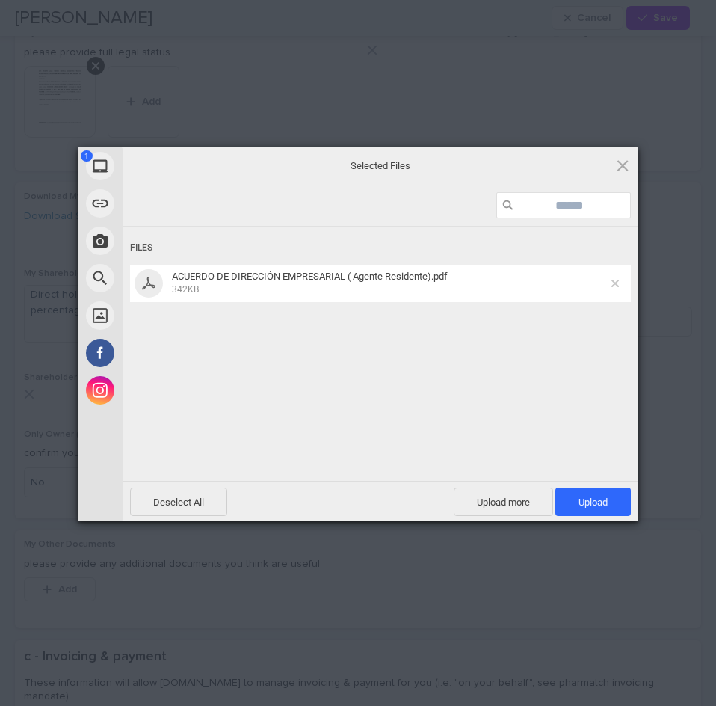
click at [615, 283] on span at bounding box center [614, 283] width 7 height 7
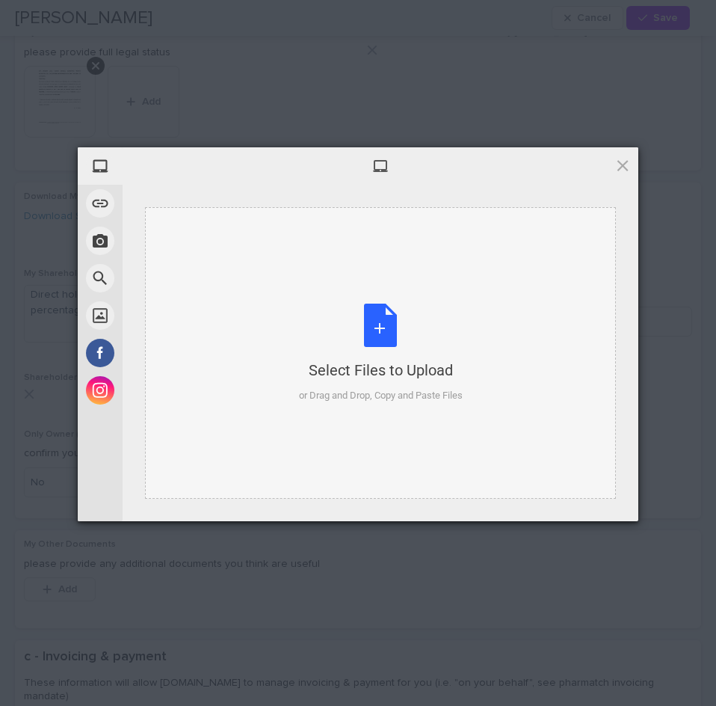
click at [384, 313] on div "Select Files to Upload or Drag and Drop, Copy and Paste Files" at bounding box center [381, 352] width 164 height 99
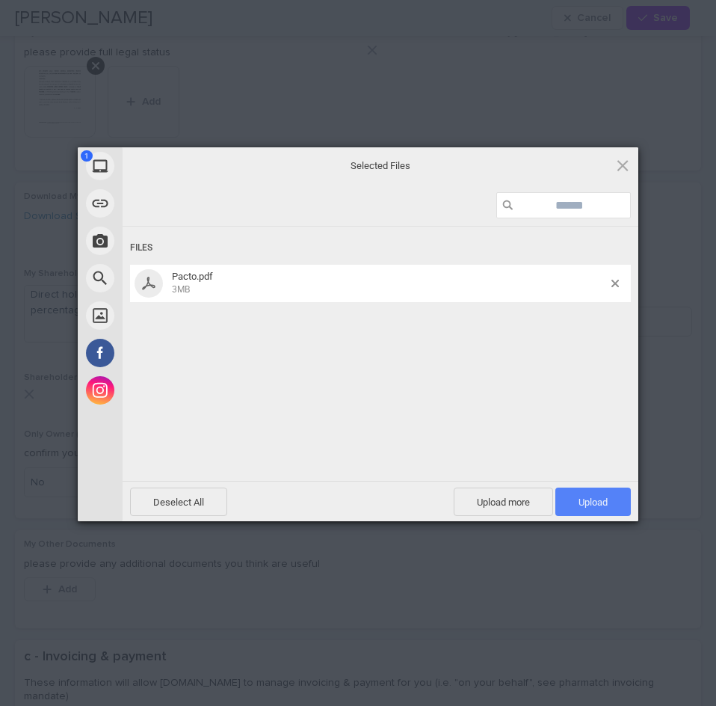
click at [589, 494] on span "Upload 1" at bounding box center [592, 501] width 75 height 28
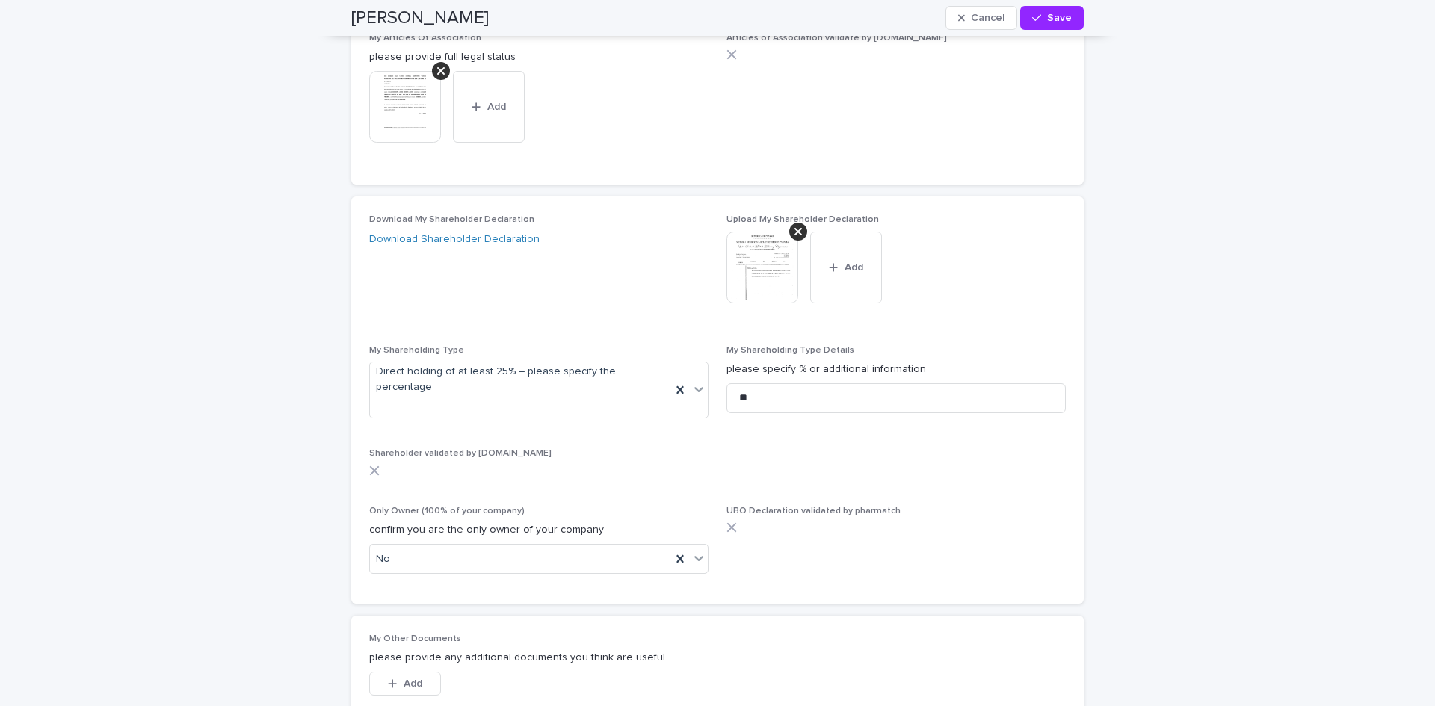
scroll to position [4933, 0]
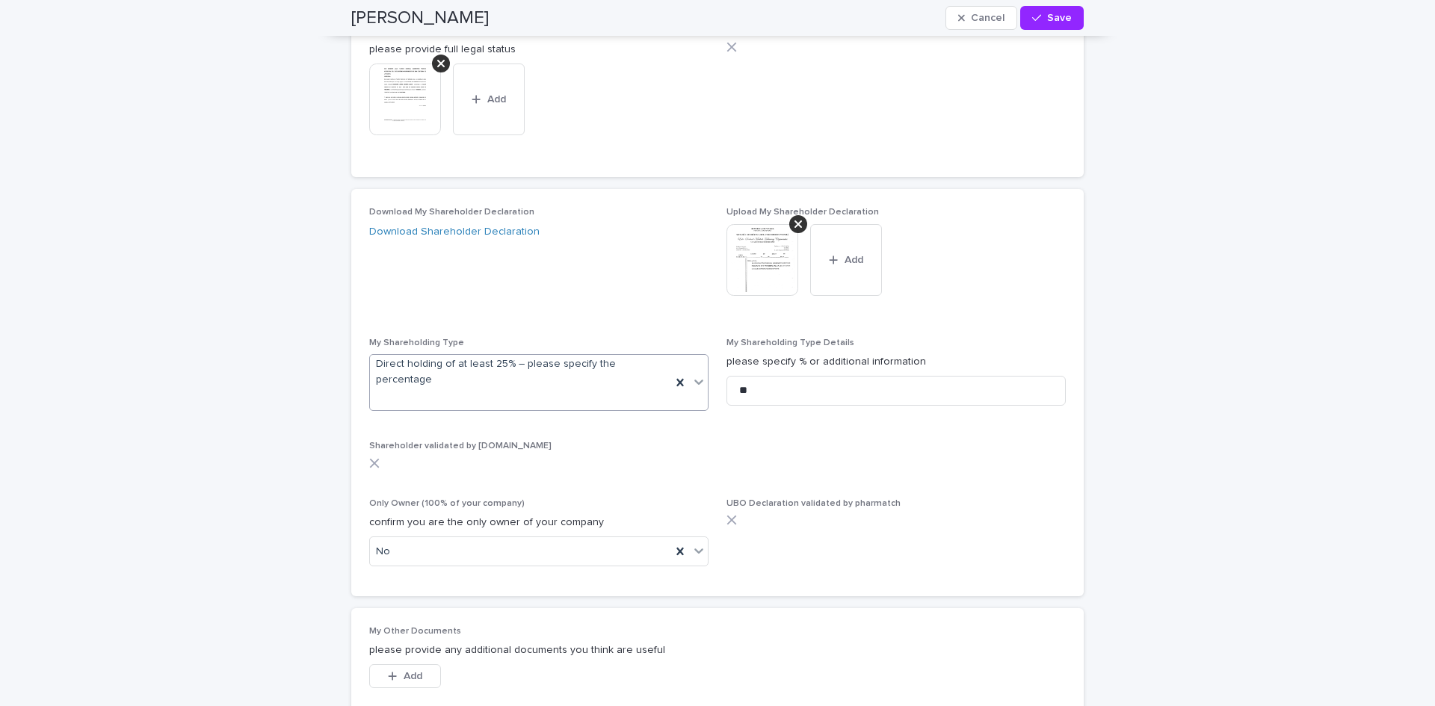
click at [694, 374] on icon at bounding box center [698, 381] width 15 height 15
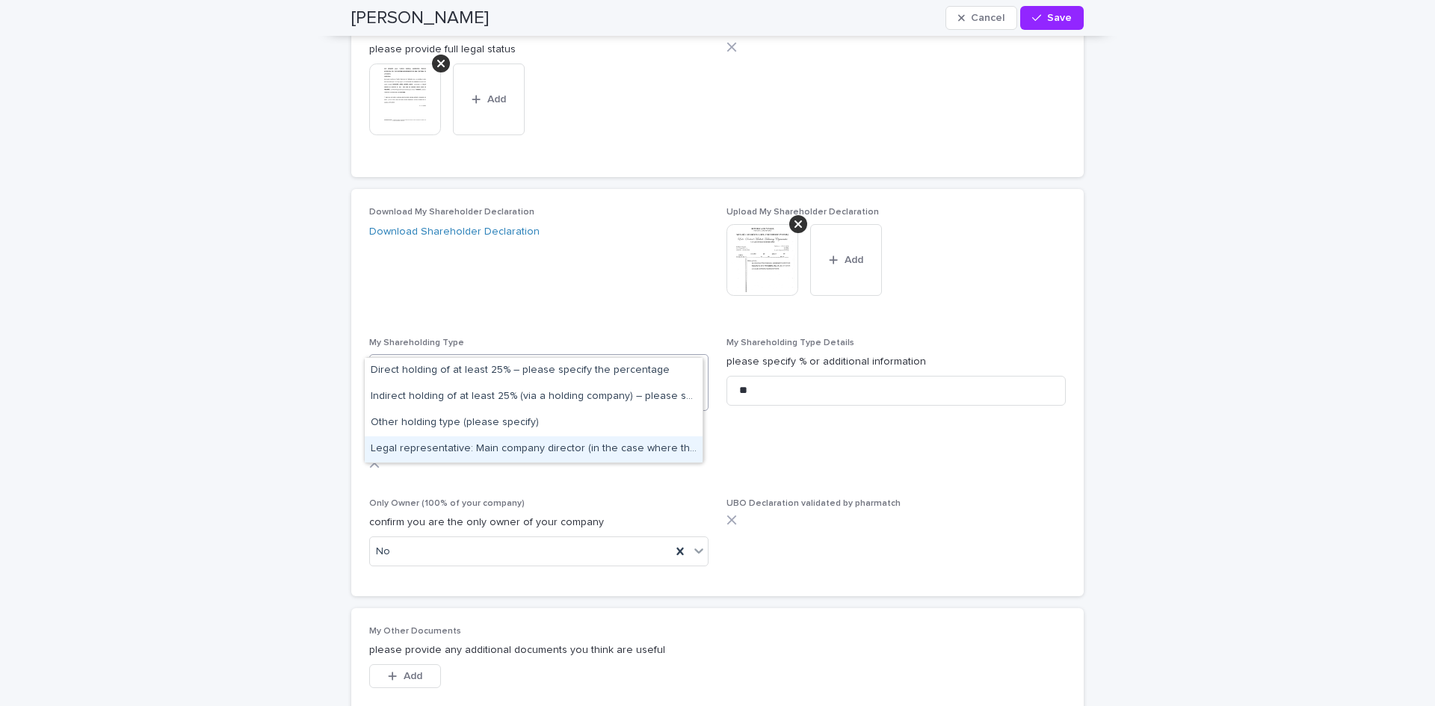
click at [647, 442] on div "Legal representative: Main company director (in the case where there is no bene…" at bounding box center [534, 450] width 338 height 26
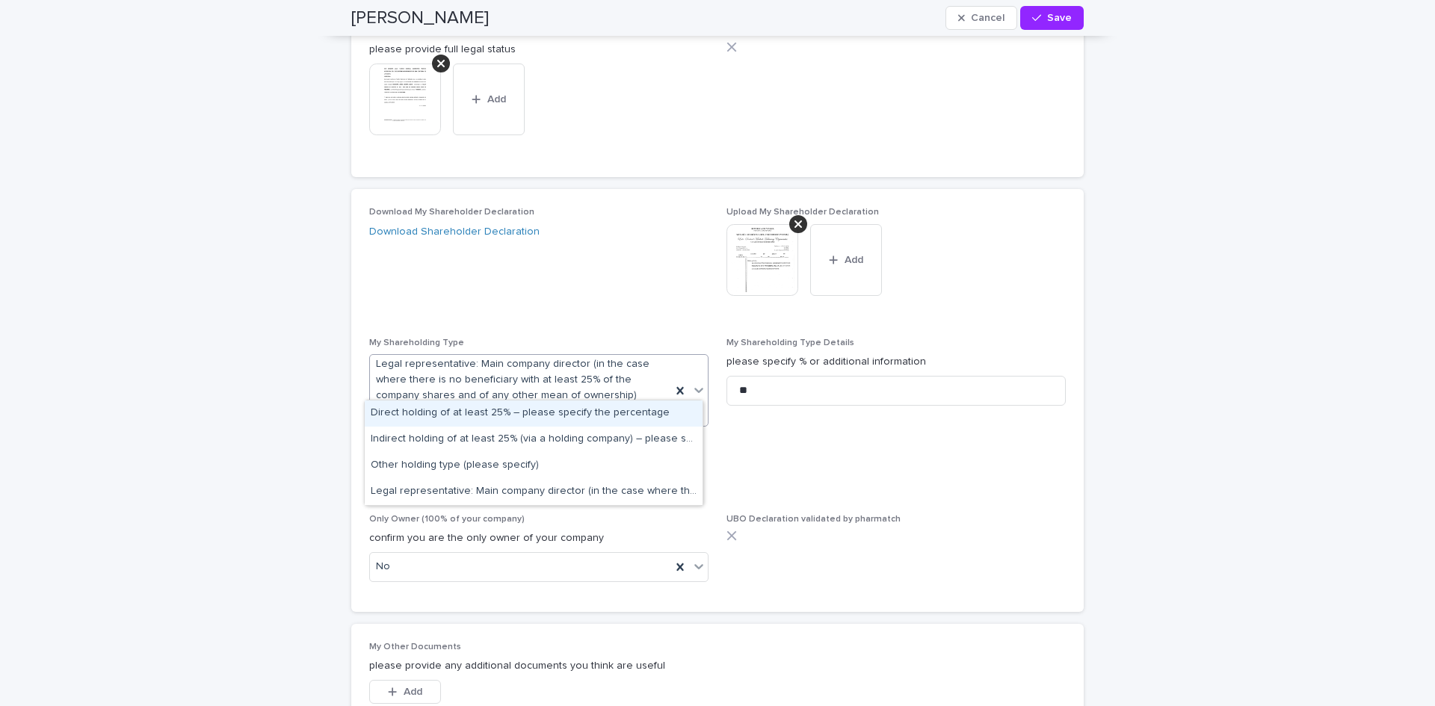
click at [691, 383] on icon at bounding box center [698, 390] width 15 height 15
click at [469, 413] on div "Direct holding of at least 25% – please specify the percentage" at bounding box center [534, 414] width 338 height 26
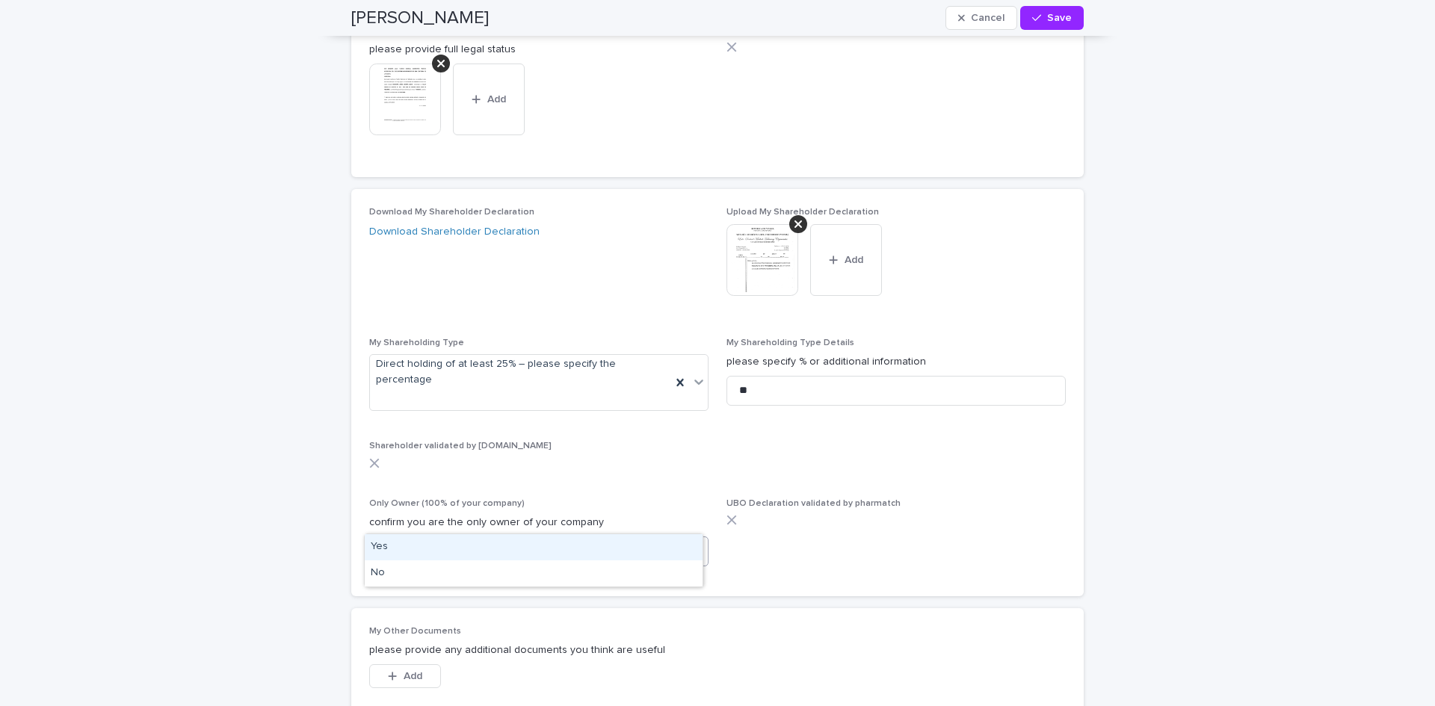
click at [694, 549] on icon at bounding box center [698, 551] width 9 height 5
click at [437, 540] on div "Yes" at bounding box center [534, 547] width 338 height 26
click at [692, 543] on icon at bounding box center [698, 550] width 15 height 15
click at [376, 546] on div "Yes" at bounding box center [534, 547] width 338 height 26
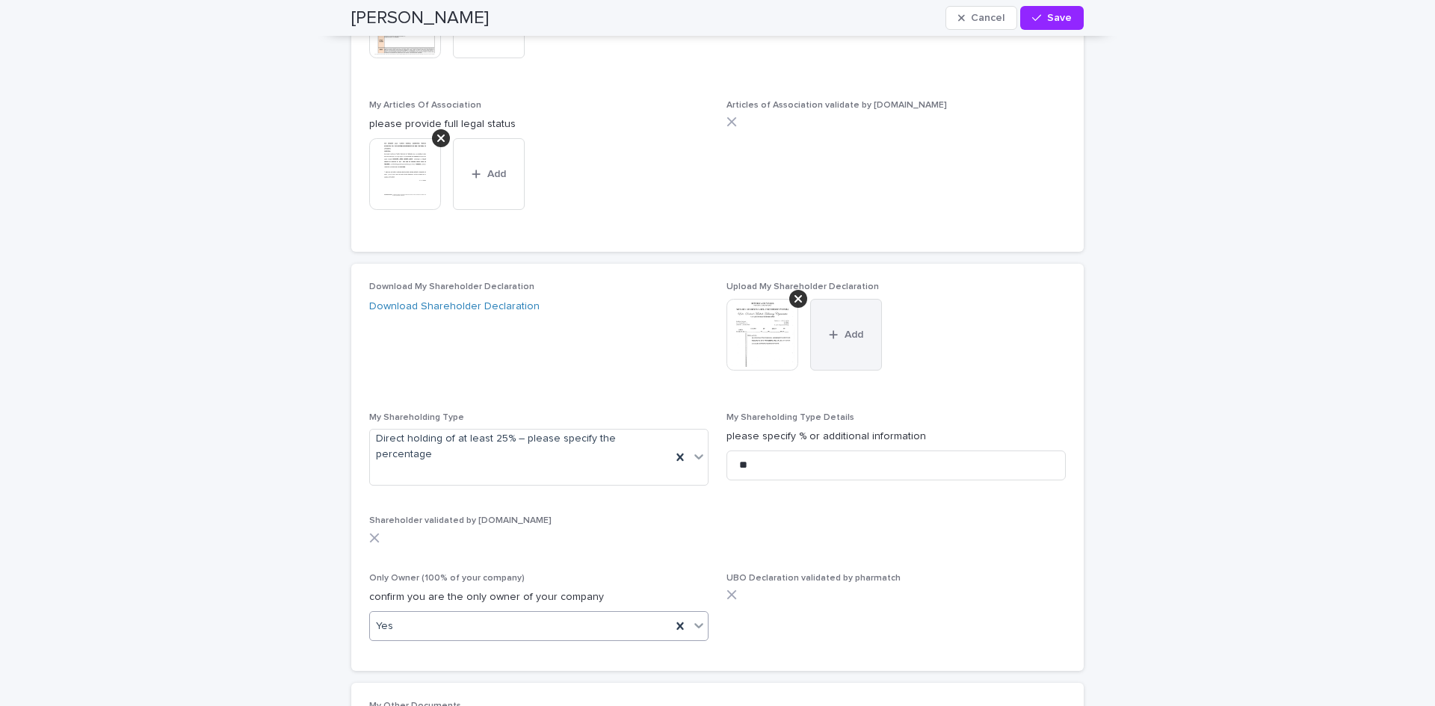
click at [851, 330] on span "Add" at bounding box center [854, 335] width 19 height 10
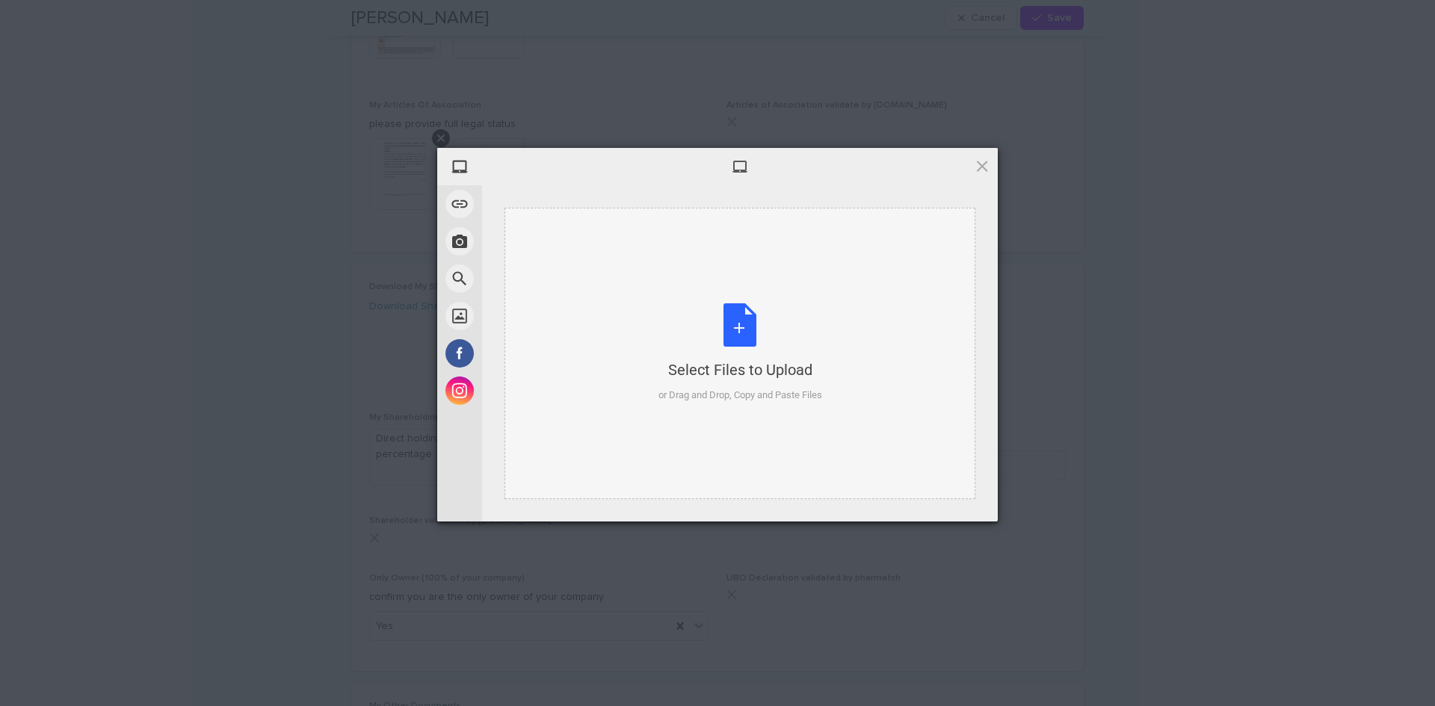
click at [742, 339] on div "Select Files to Upload or Drag and Drop, Copy and Paste Files" at bounding box center [741, 352] width 164 height 99
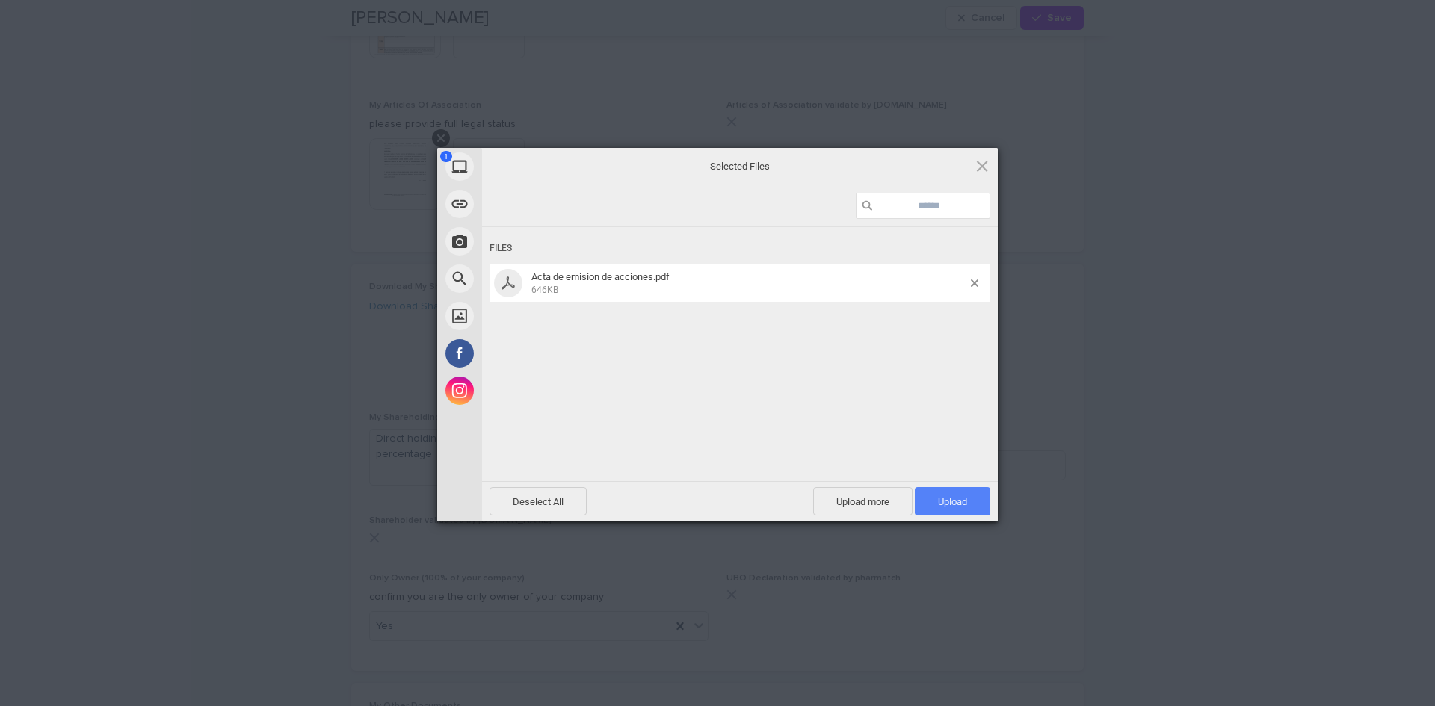
click at [963, 496] on span "Upload 1" at bounding box center [952, 501] width 29 height 11
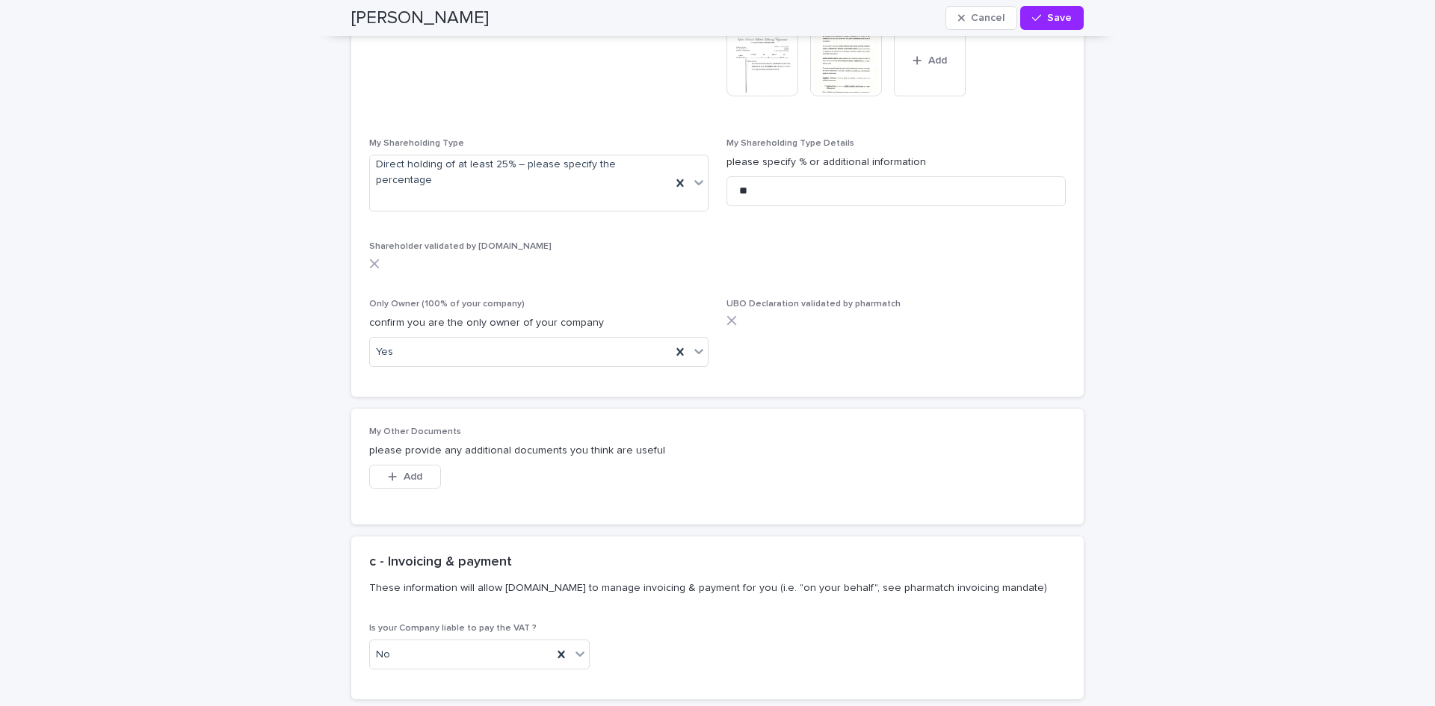
scroll to position [5157, 0]
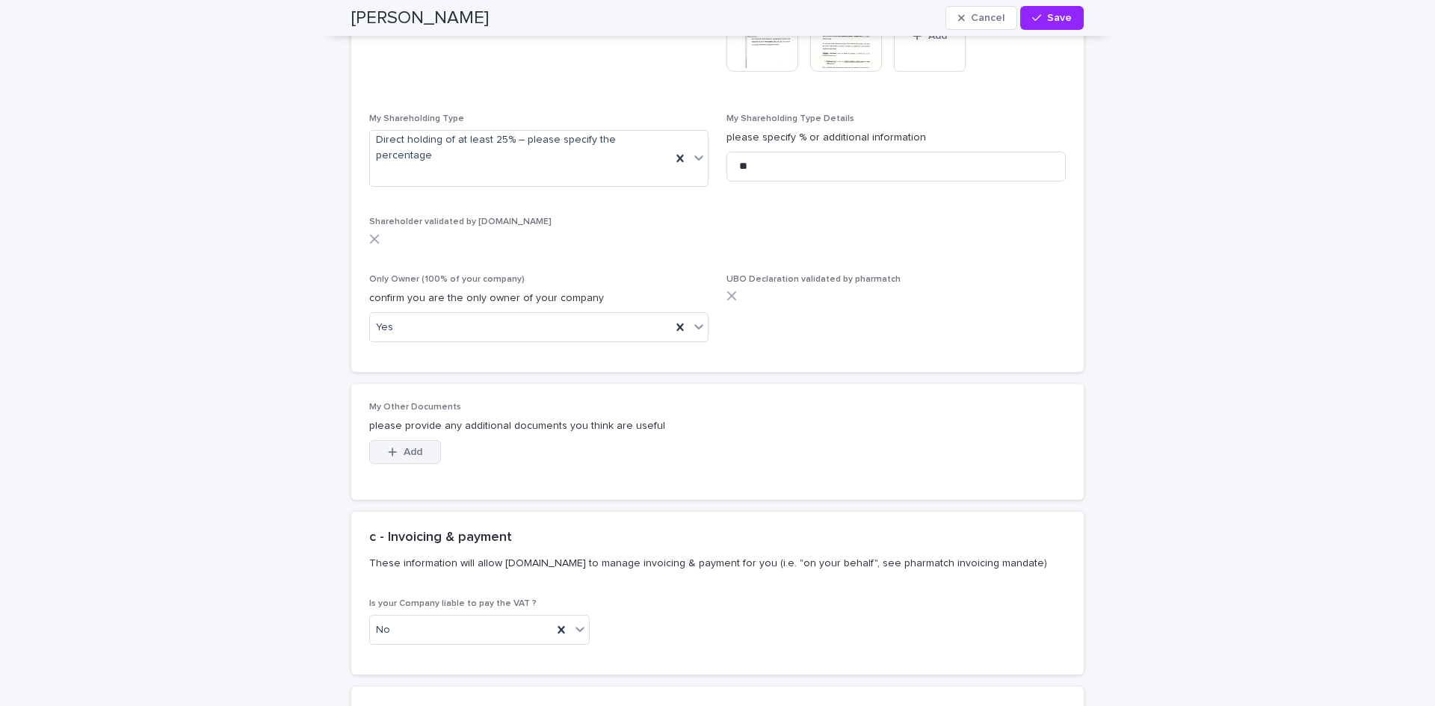
click at [389, 448] on icon "button" at bounding box center [393, 452] width 8 height 8
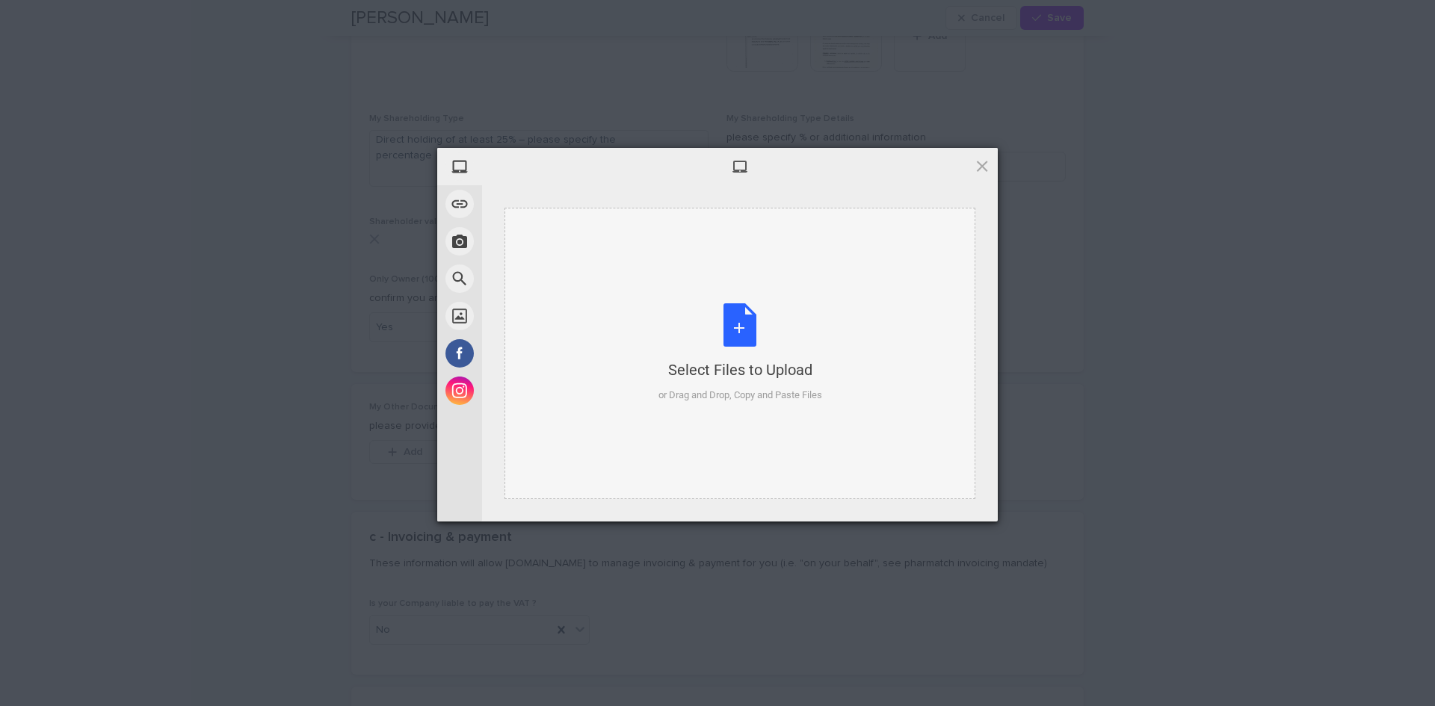
click at [754, 322] on div "Select Files to Upload or Drag and Drop, Copy and Paste Files" at bounding box center [741, 352] width 164 height 99
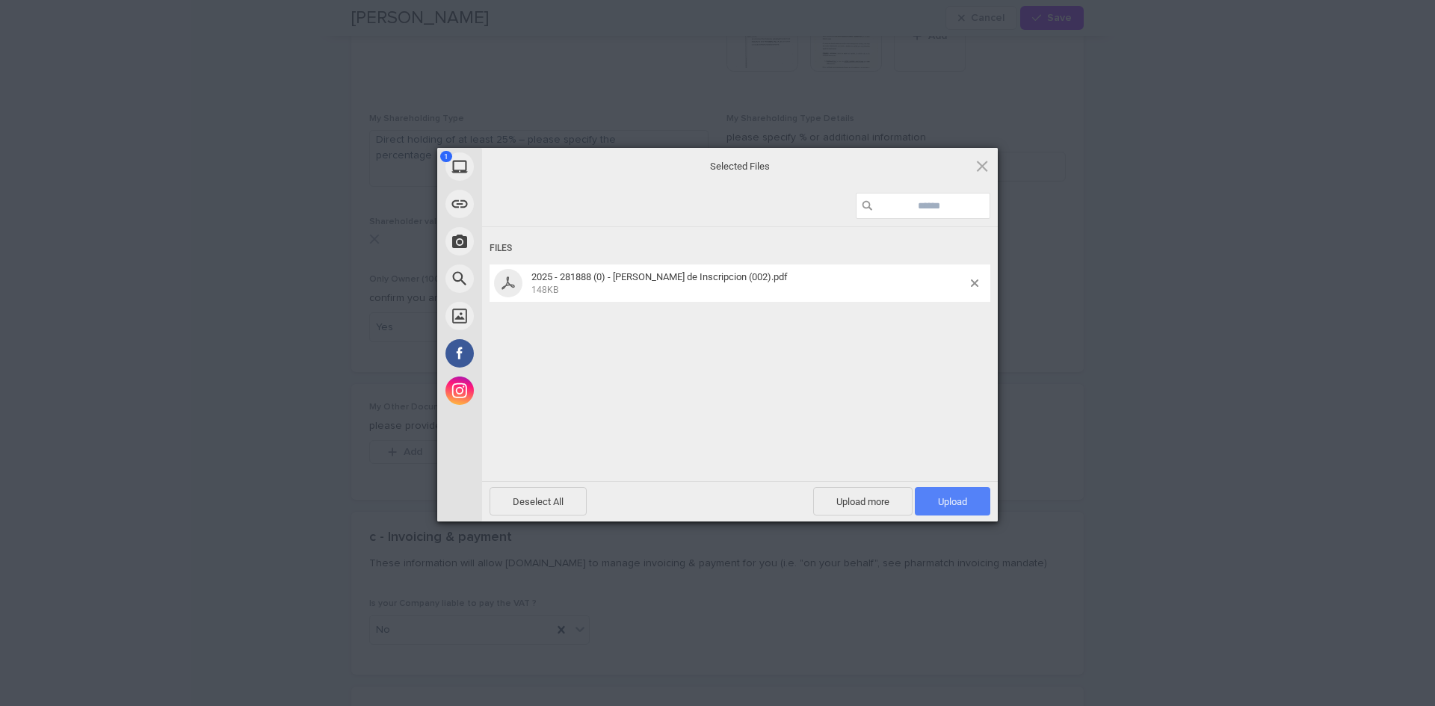
click at [977, 500] on span "Upload 1" at bounding box center [952, 501] width 75 height 28
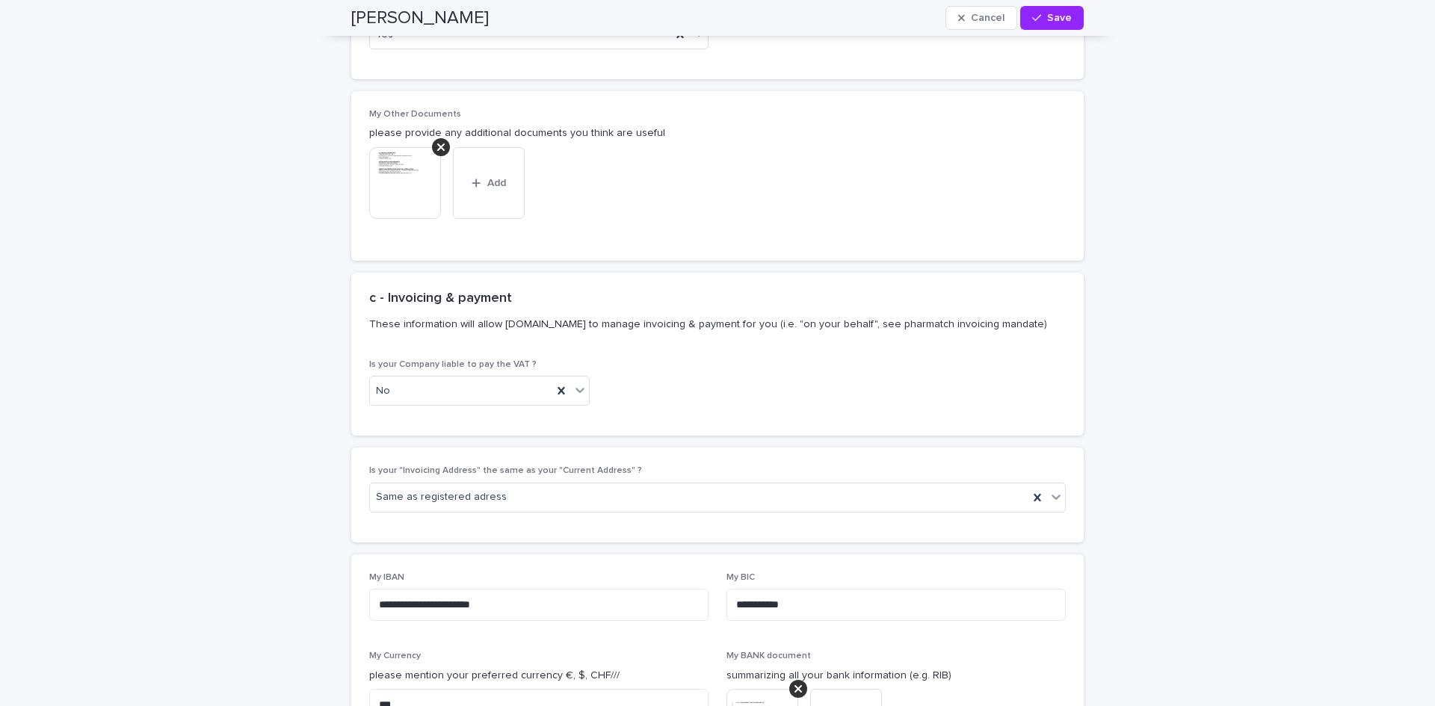
scroll to position [5456, 0]
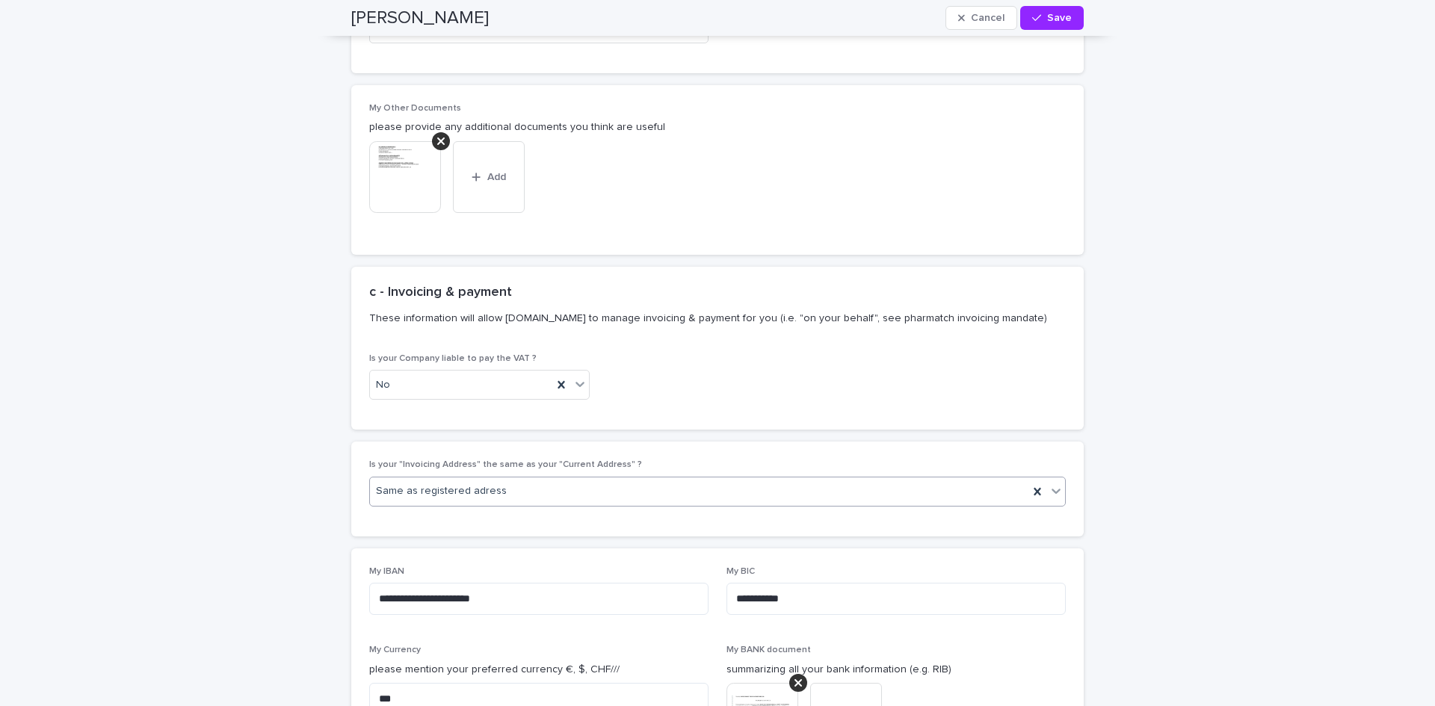
click at [1052, 489] on icon at bounding box center [1056, 491] width 9 height 5
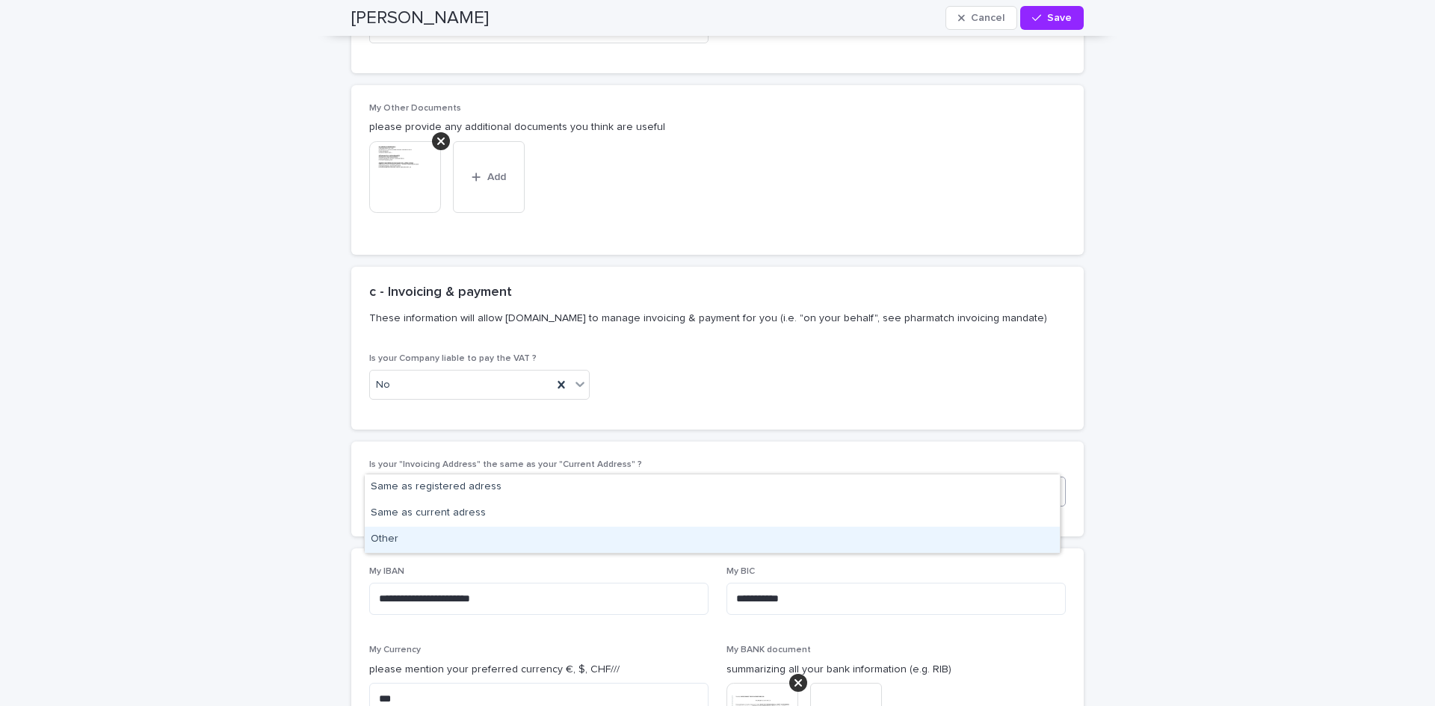
click at [851, 539] on div "Other" at bounding box center [712, 540] width 695 height 26
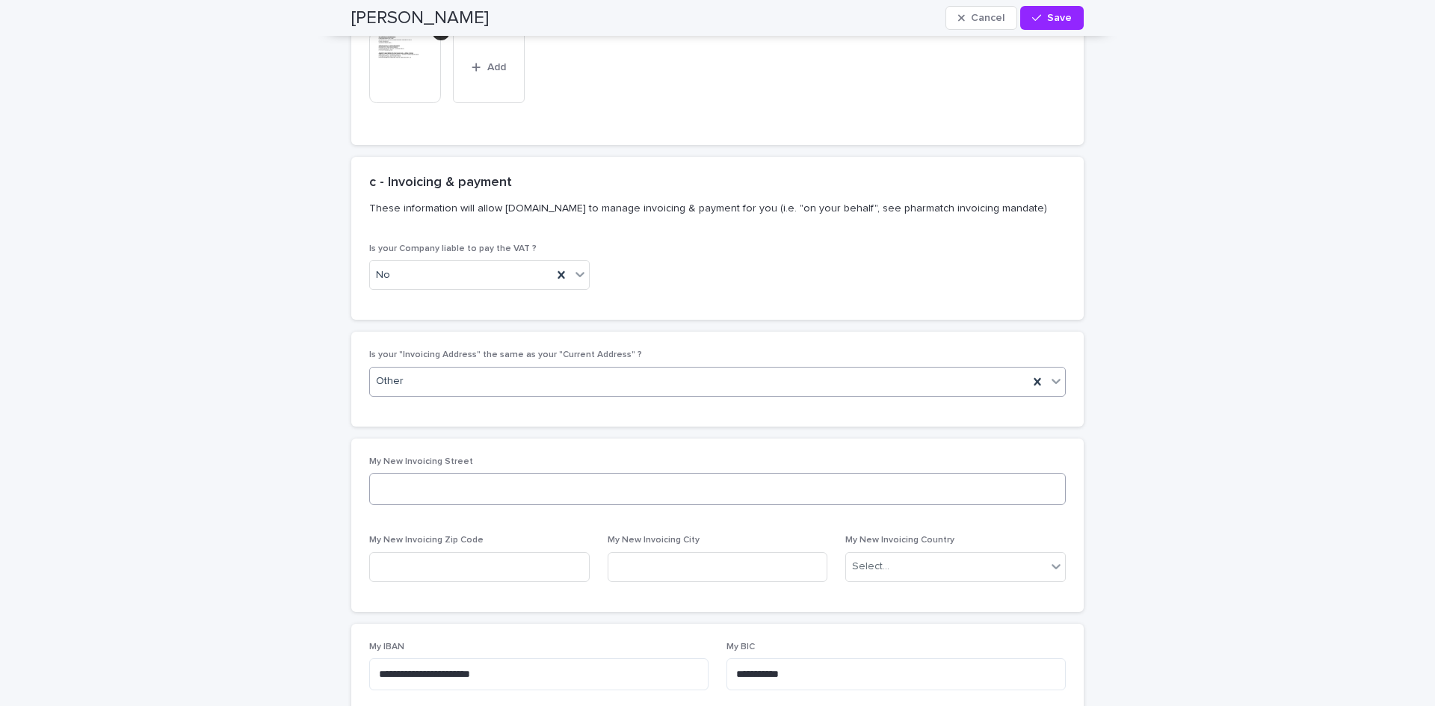
scroll to position [5606, 0]
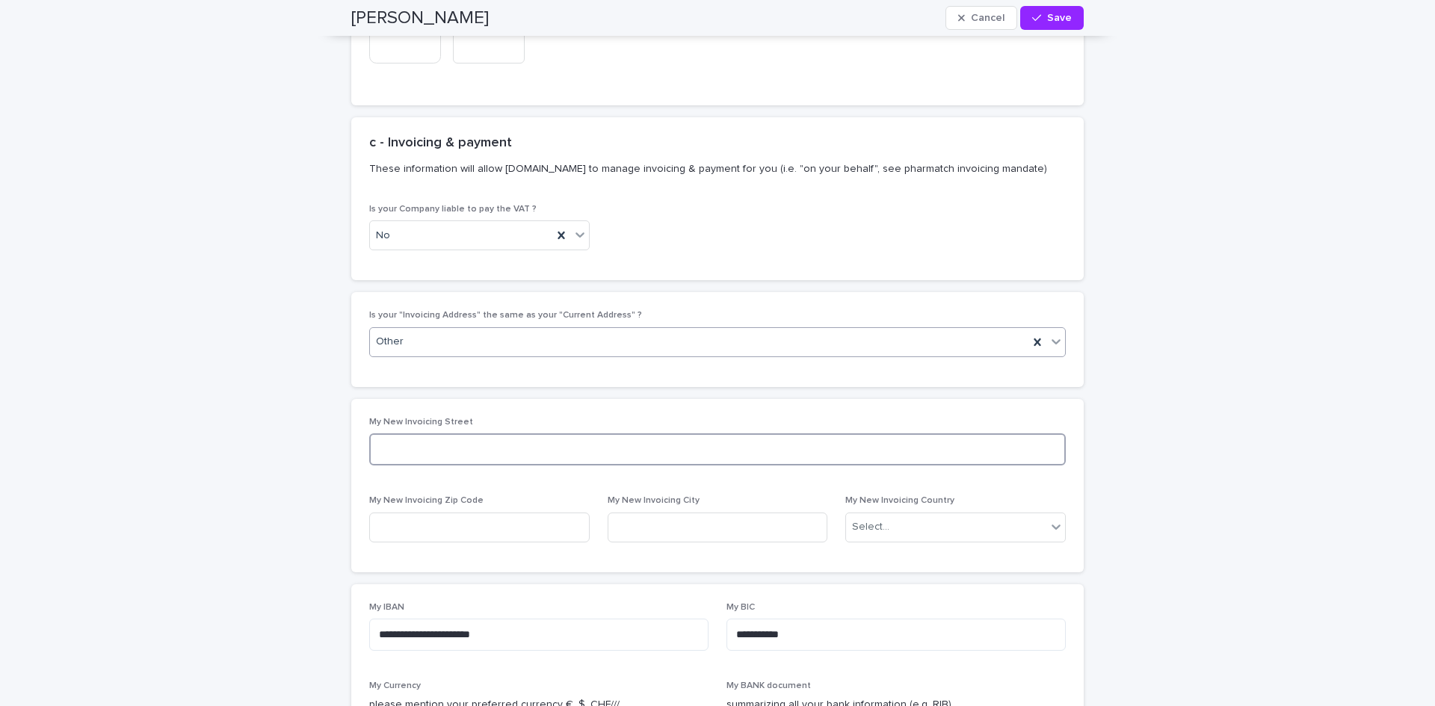
click at [485, 434] on textarea at bounding box center [717, 450] width 697 height 32
type textarea "**********"
type input "*****"
type input "**********"
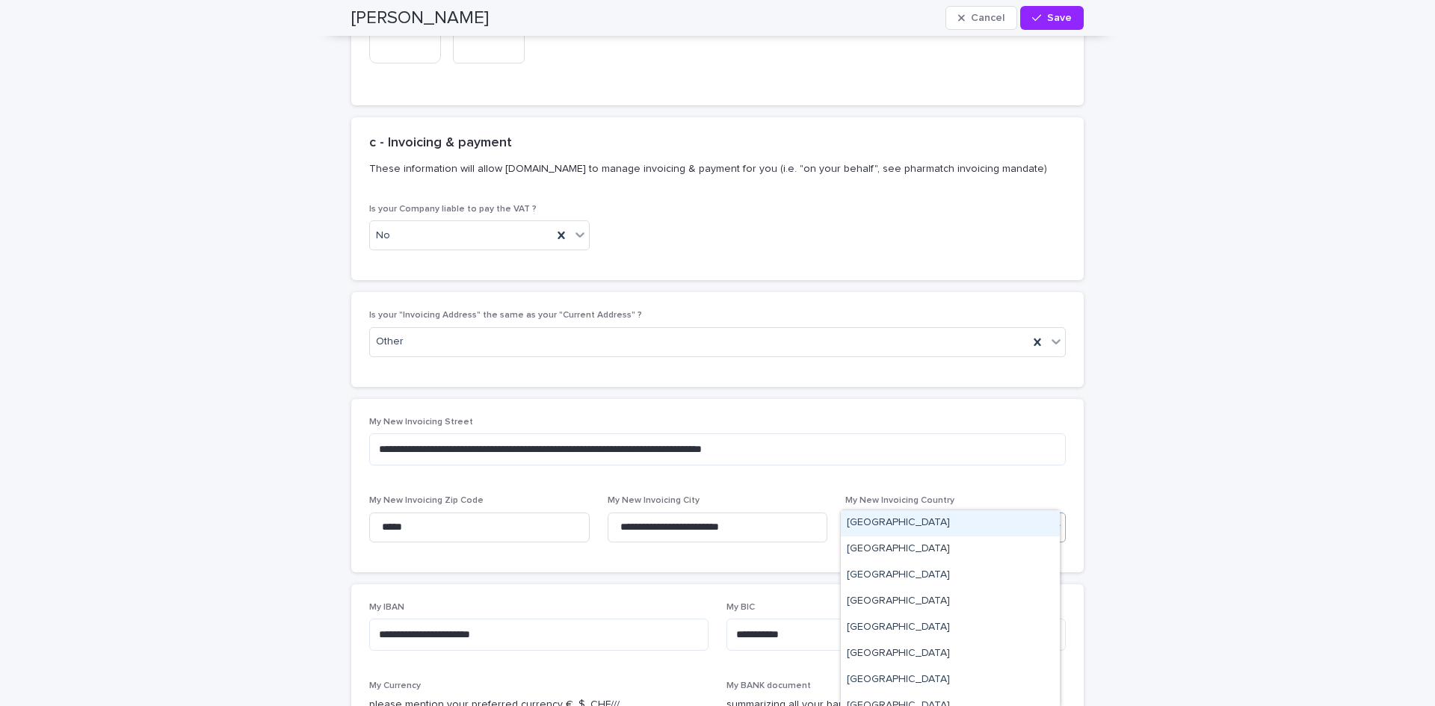
type input "**"
click at [860, 521] on div "Spain" at bounding box center [950, 524] width 219 height 26
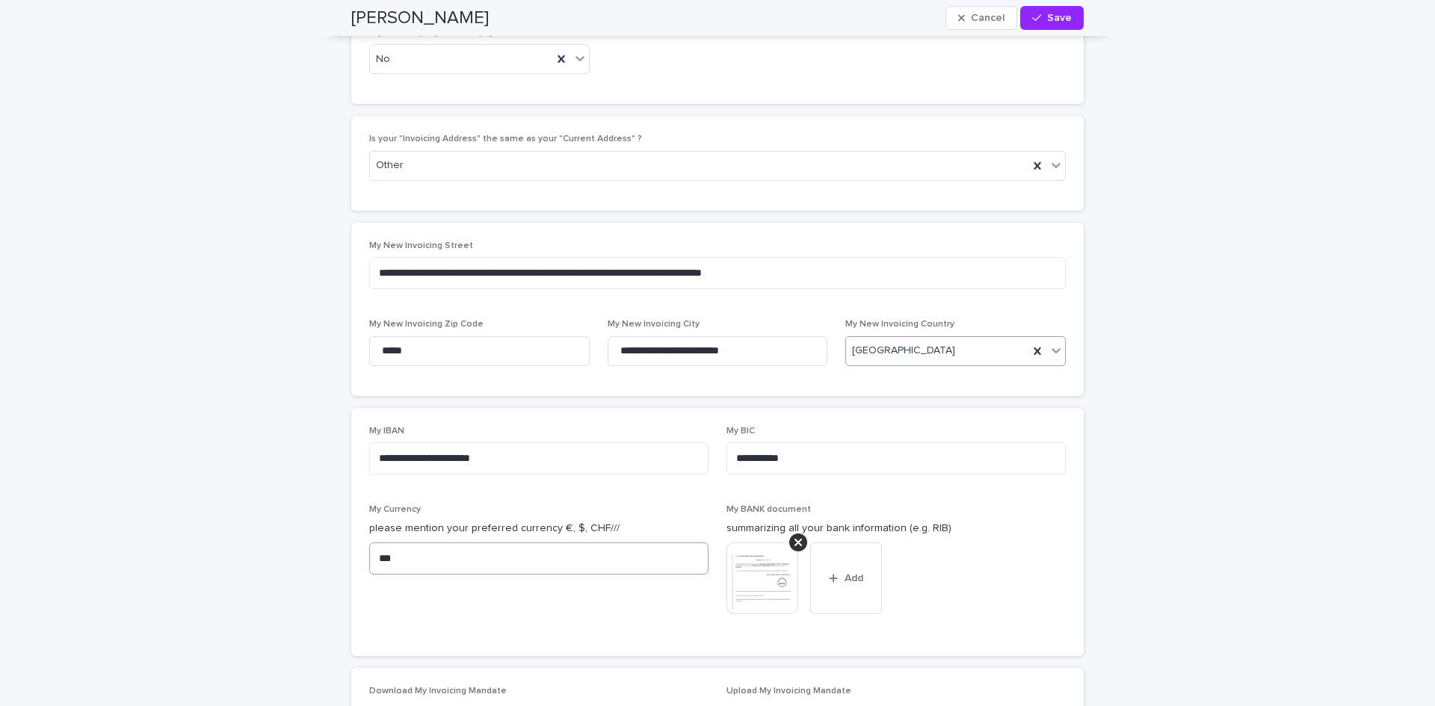
scroll to position [5830, 0]
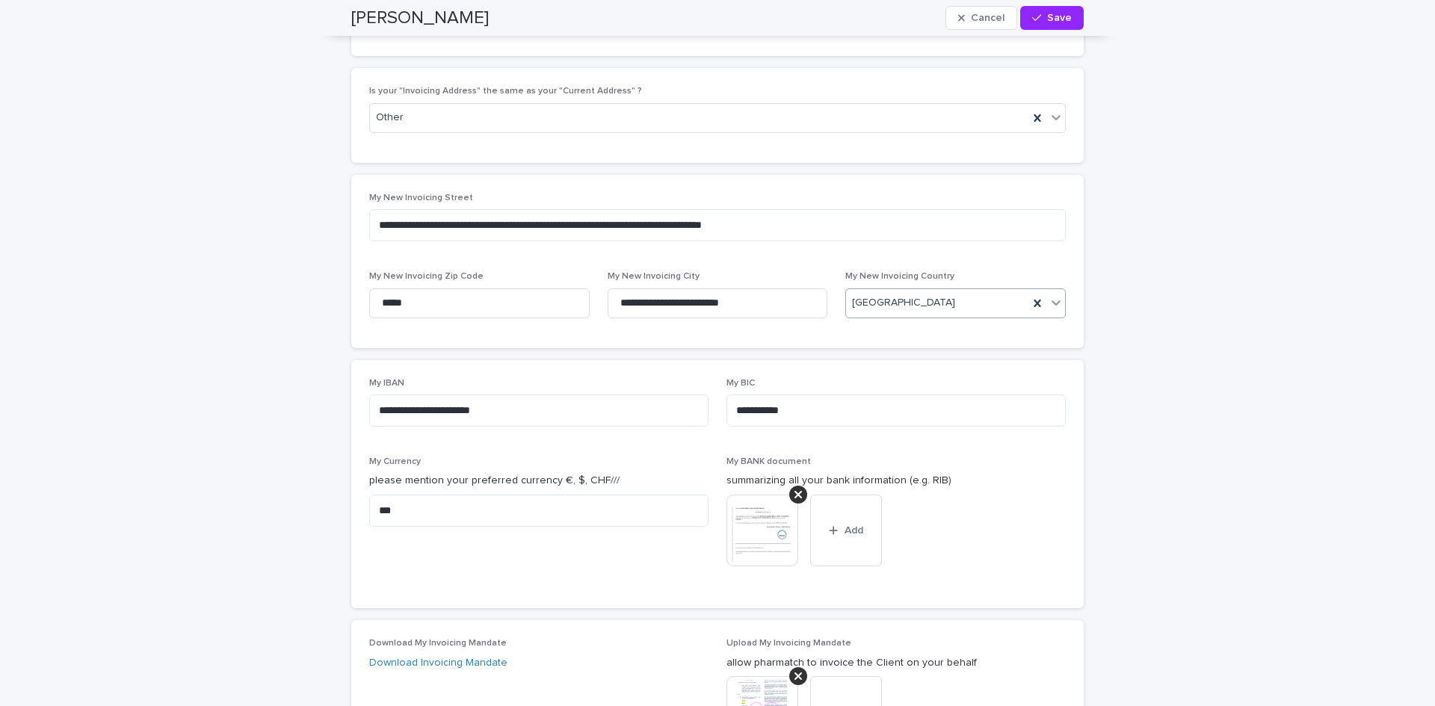
click at [751, 495] on img at bounding box center [763, 531] width 72 height 72
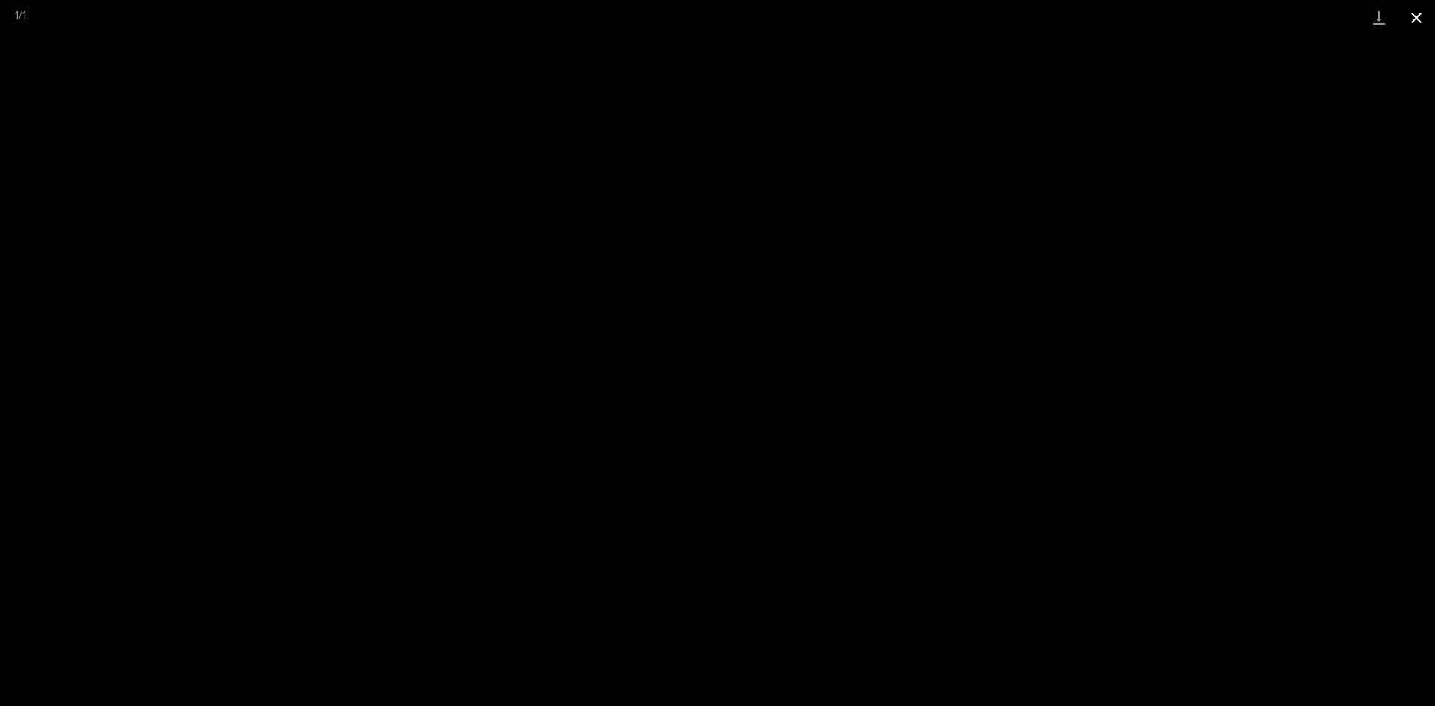
click at [1412, 13] on button "Close gallery" at bounding box center [1416, 17] width 37 height 35
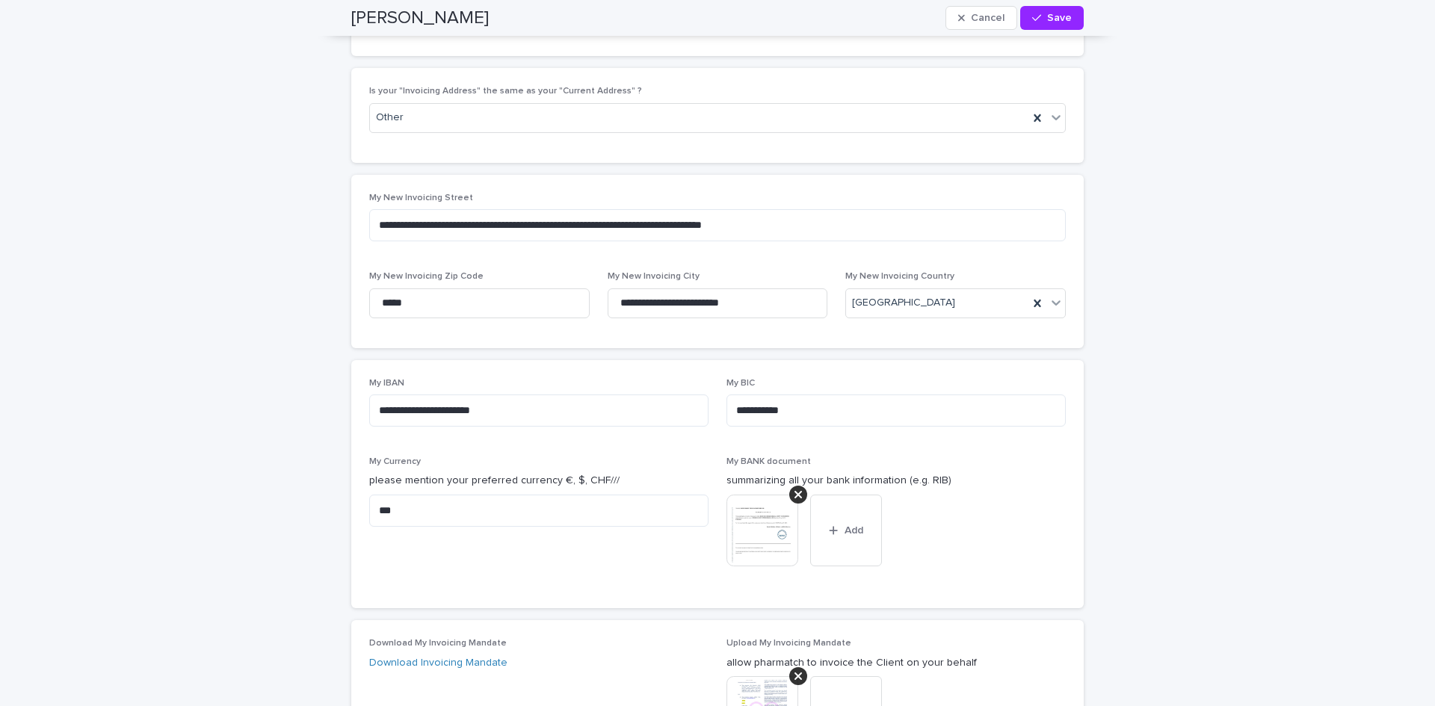
click at [750, 495] on img at bounding box center [763, 531] width 72 height 72
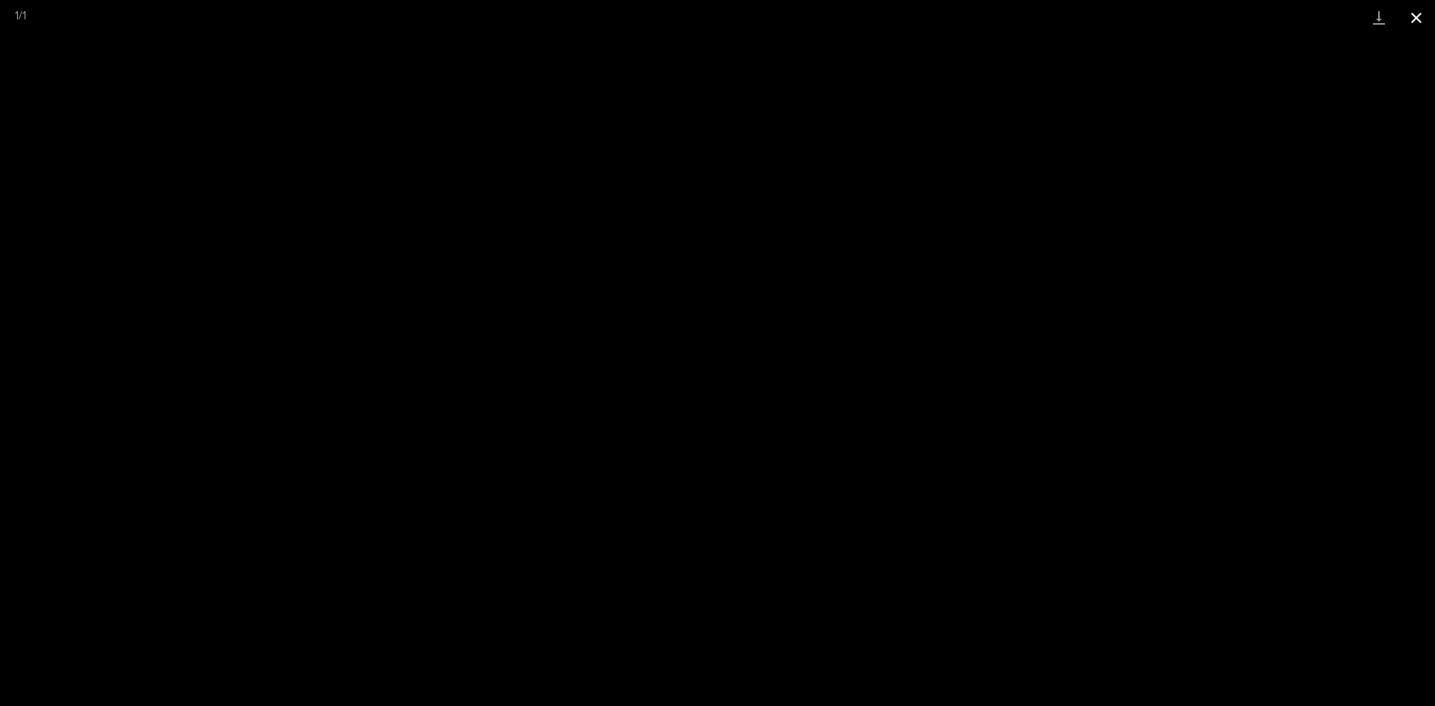
click at [1416, 16] on button "Close gallery" at bounding box center [1416, 17] width 37 height 35
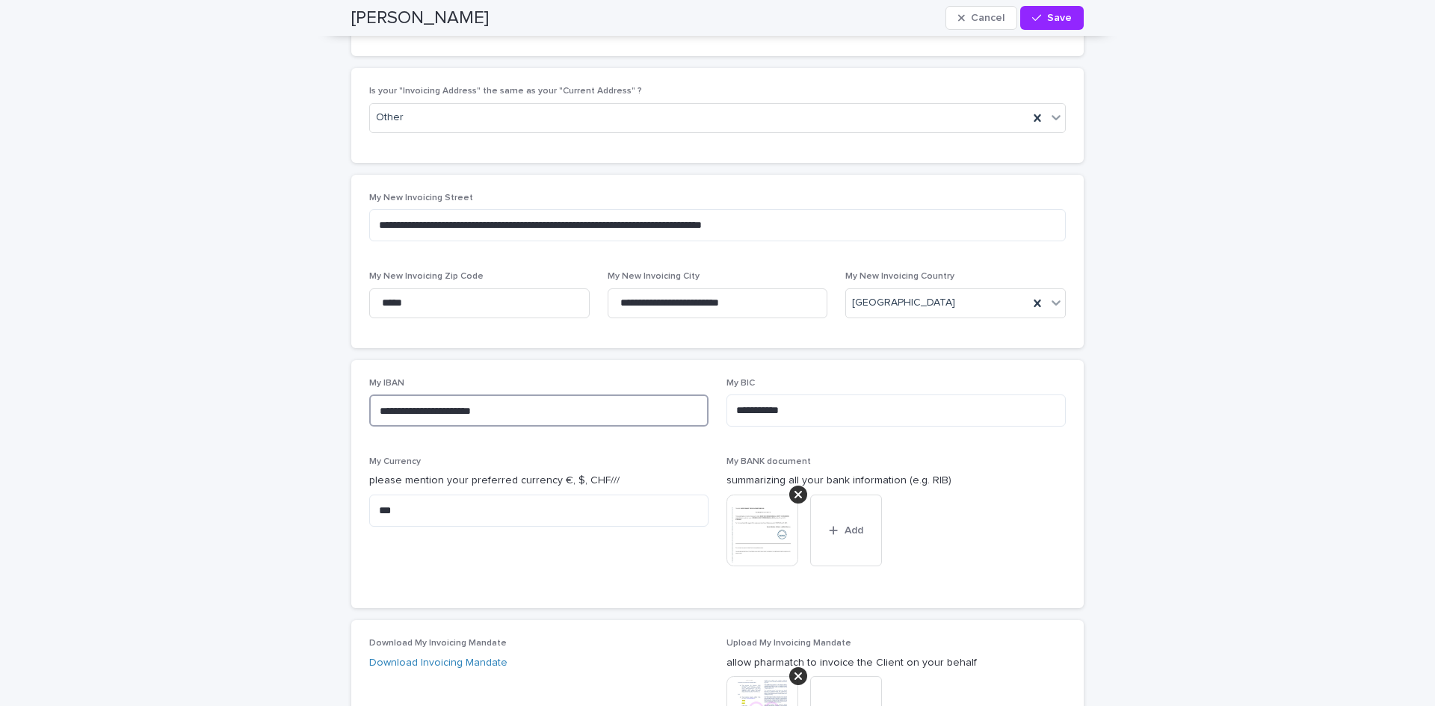
drag, startPoint x: 540, startPoint y: 377, endPoint x: 113, endPoint y: 379, distance: 426.8
paste textarea
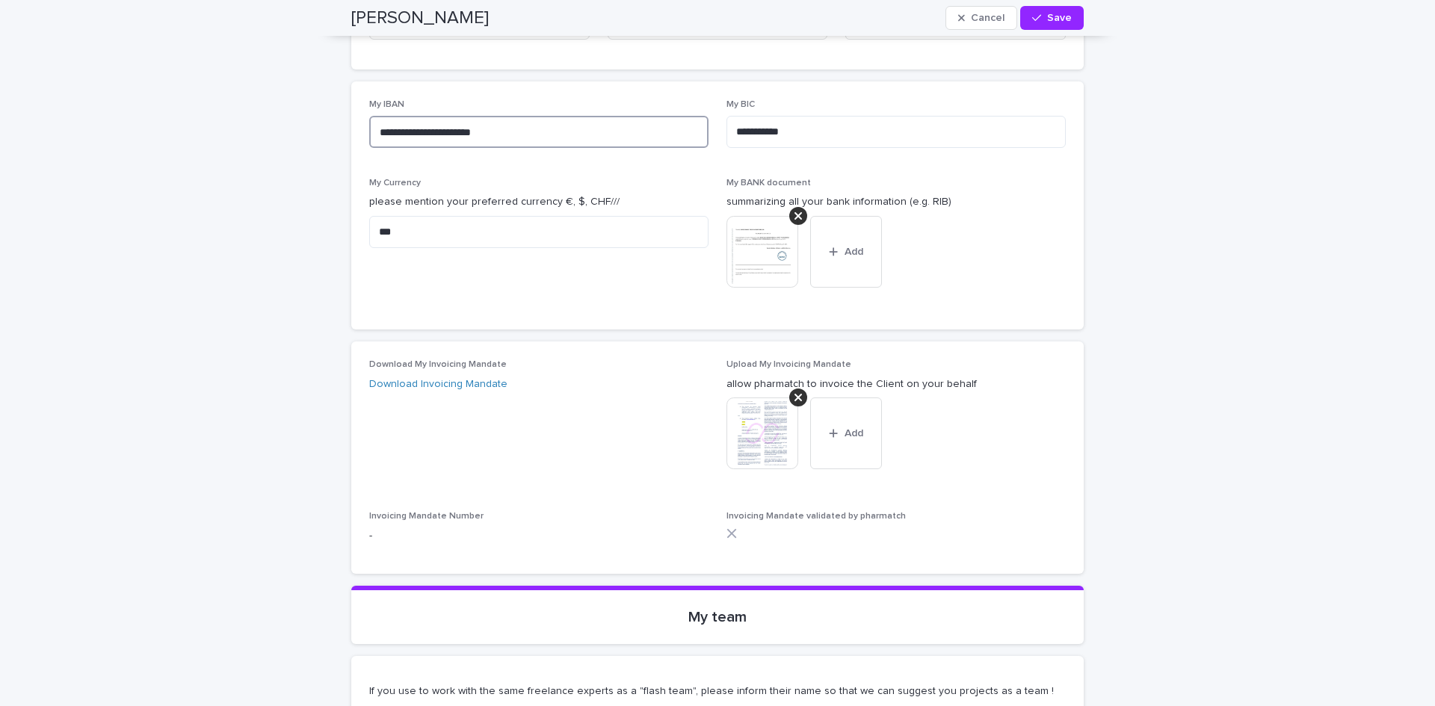
scroll to position [6129, 0]
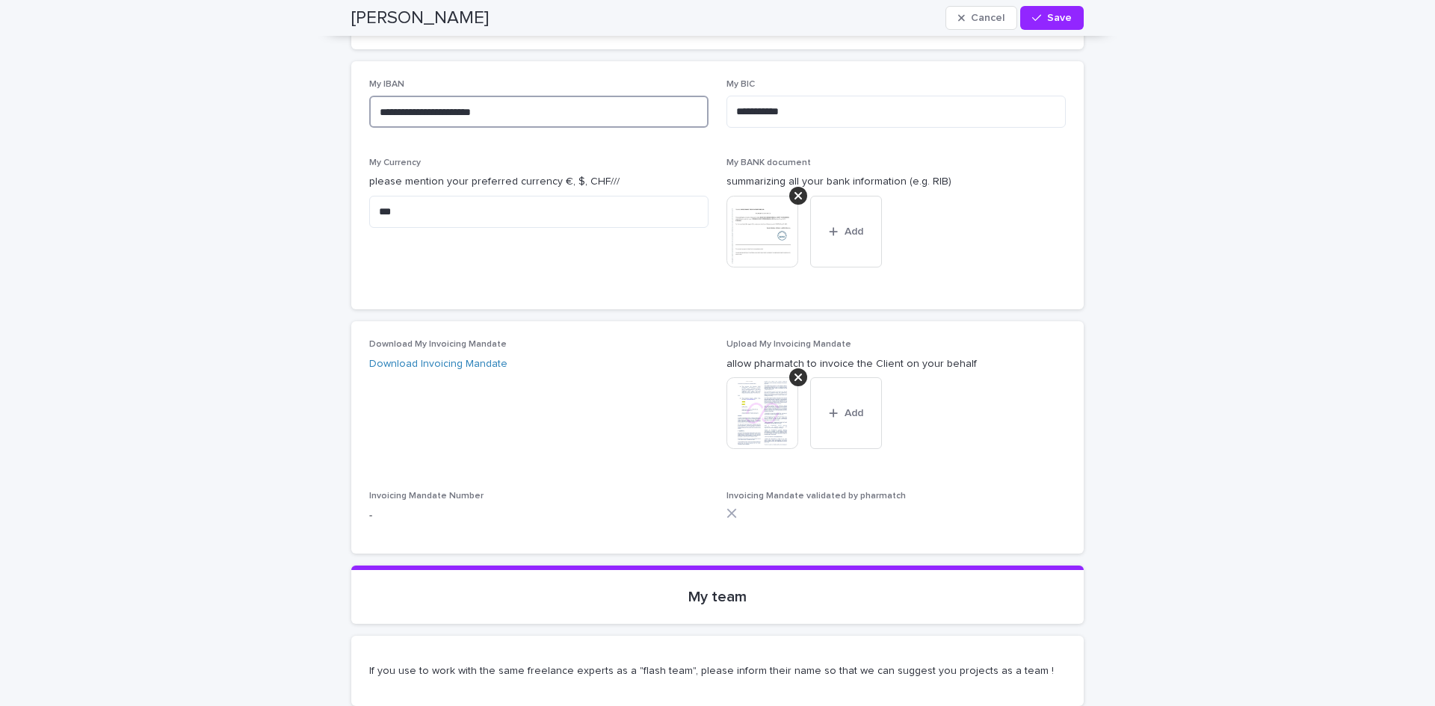
type textarea "**********"
click at [752, 377] on img at bounding box center [763, 413] width 72 height 72
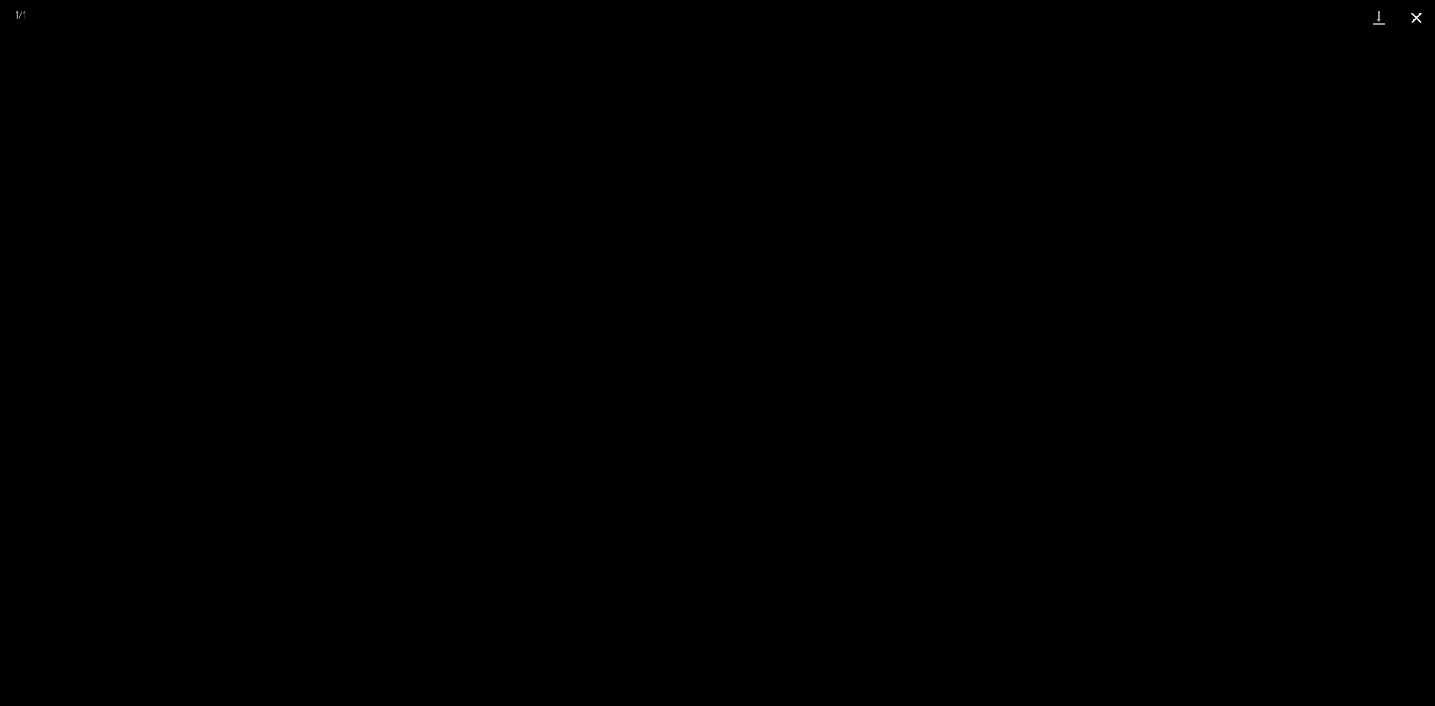
click at [1410, 9] on button "Close gallery" at bounding box center [1416, 17] width 37 height 35
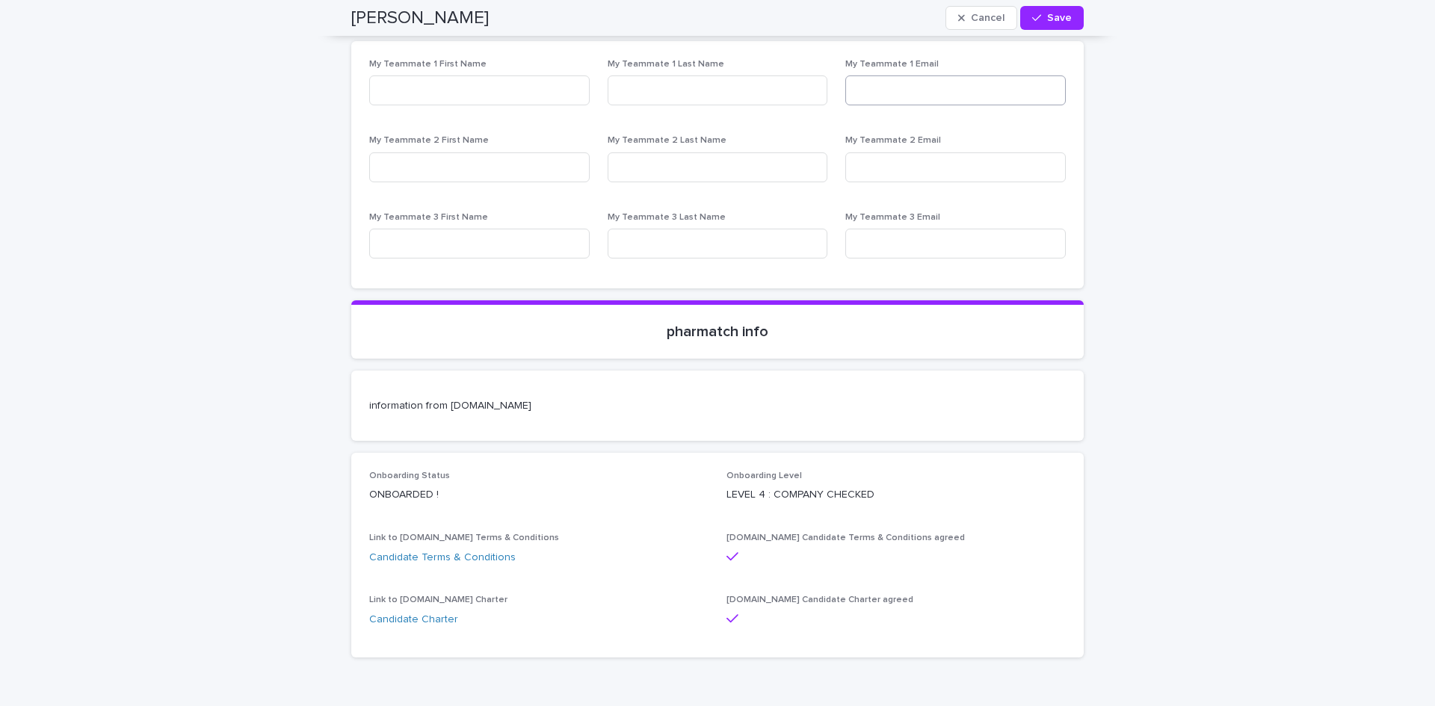
scroll to position [6779, 0]
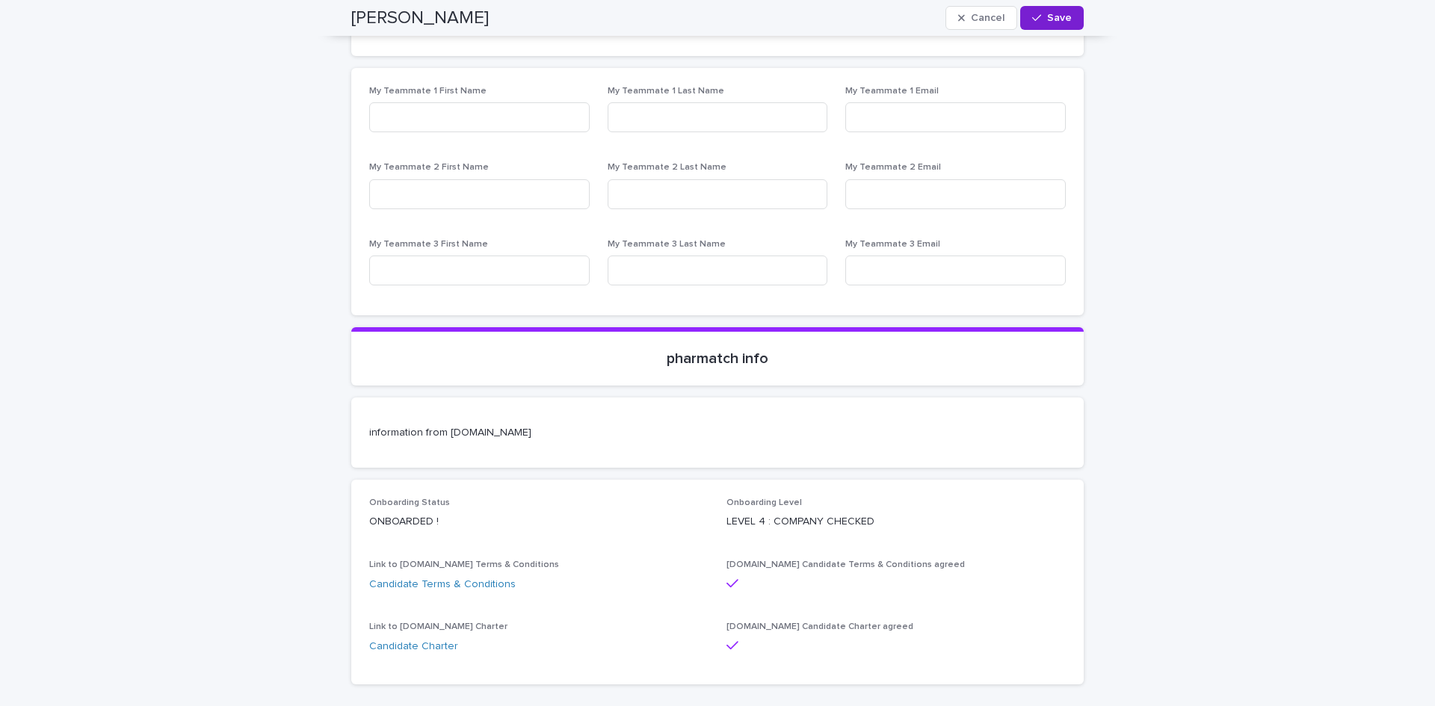
click at [1052, 17] on span "Save" at bounding box center [1059, 18] width 25 height 10
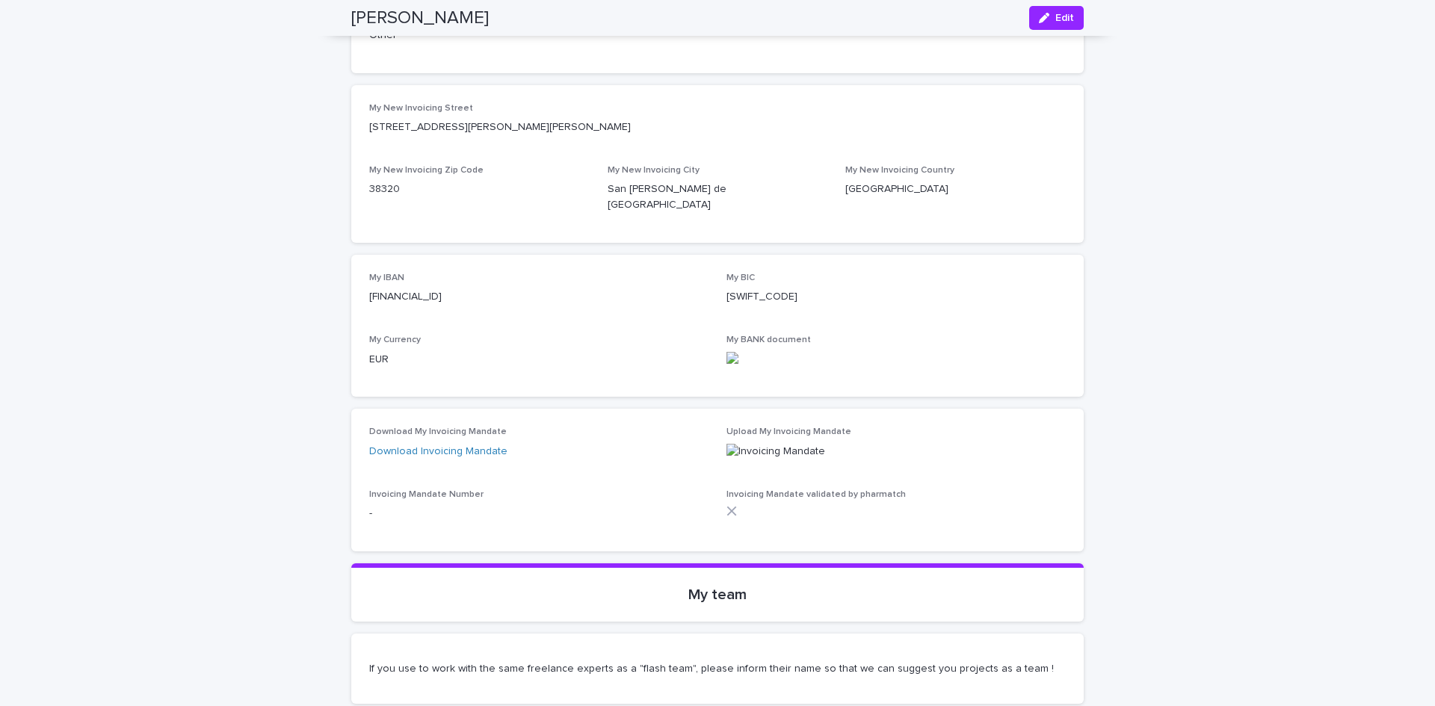
scroll to position [4646, 0]
